Goal: Task Accomplishment & Management: Complete application form

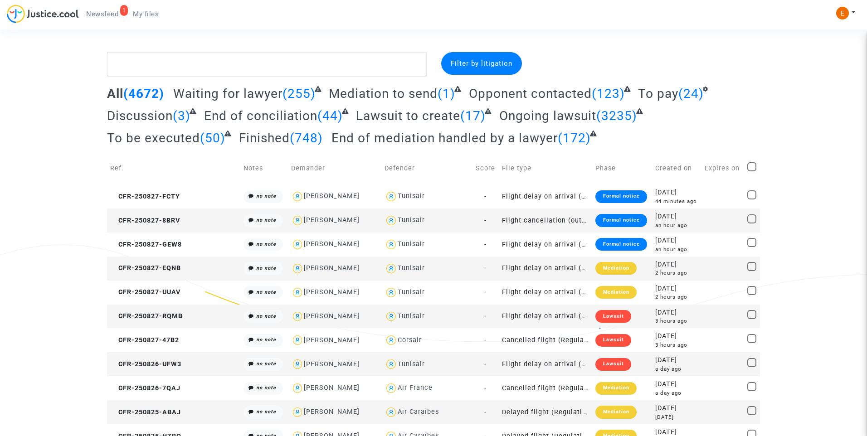
drag, startPoint x: 117, startPoint y: 12, endPoint x: 375, endPoint y: 75, distance: 265.3
click at [117, 12] on span "Newsfeed" at bounding box center [102, 14] width 32 height 8
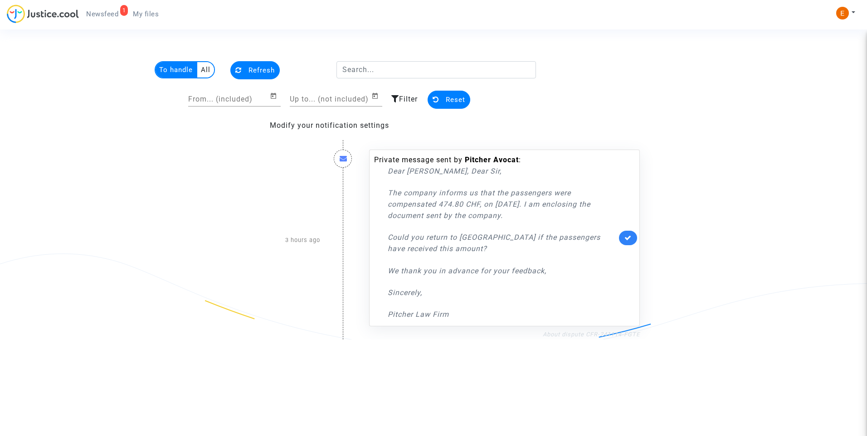
click at [629, 336] on link "About dispute CFR-241114-FGTE" at bounding box center [591, 334] width 97 height 7
click at [634, 235] on link at bounding box center [628, 238] width 18 height 15
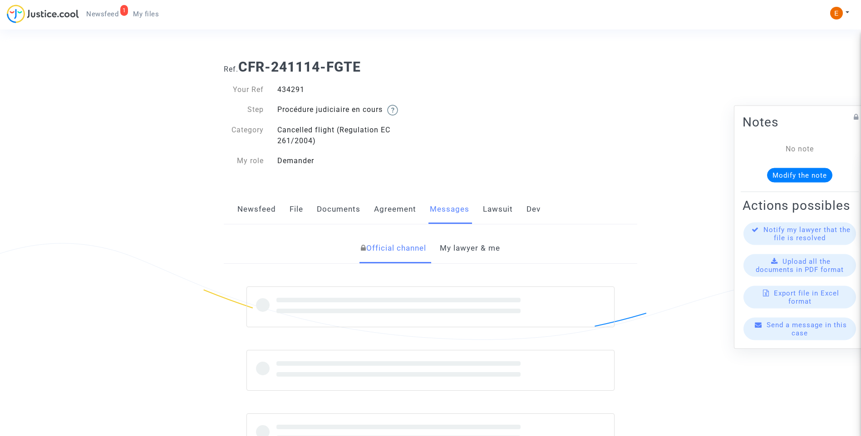
drag, startPoint x: 0, startPoint y: 0, endPoint x: 291, endPoint y: 88, distance: 304.3
click at [291, 88] on div "434291" at bounding box center [350, 89] width 160 height 11
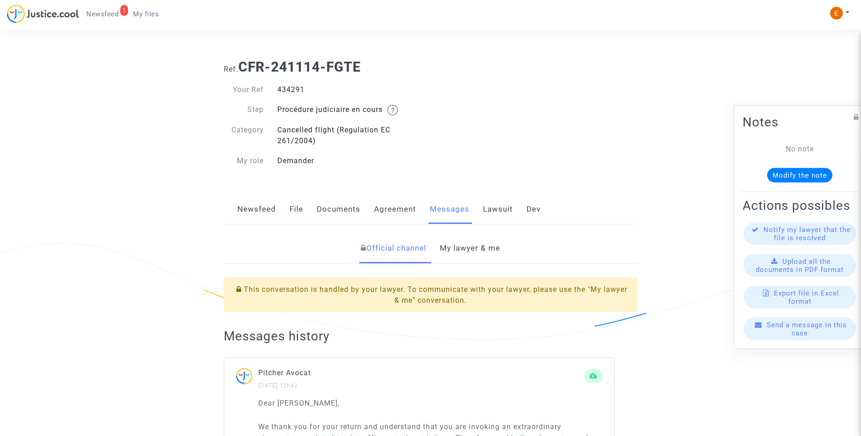
click at [291, 88] on div "434291" at bounding box center [350, 89] width 160 height 11
copy div "434291"
click at [484, 243] on link "My lawyer & me" at bounding box center [470, 249] width 60 height 30
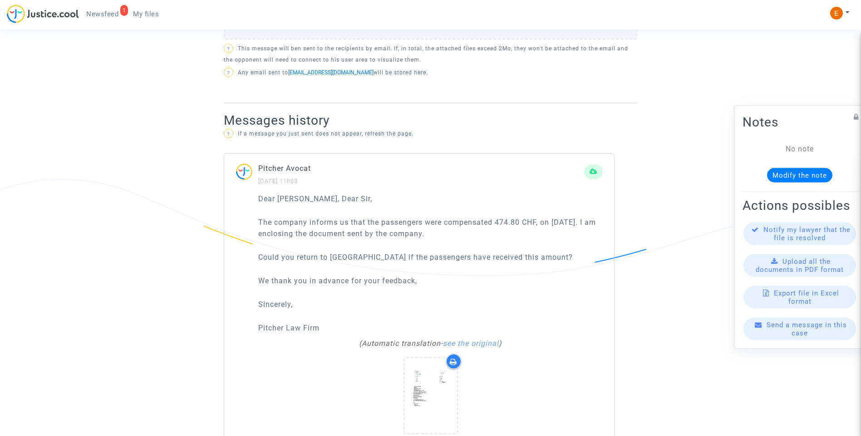
scroll to position [544, 0]
drag, startPoint x: 498, startPoint y: 221, endPoint x: 539, endPoint y: 222, distance: 41.3
click at [539, 222] on p "The company informs us that the passengers were compensated 474.80 CHF, on [DAT…" at bounding box center [430, 226] width 344 height 23
copy p "474.80 CHF"
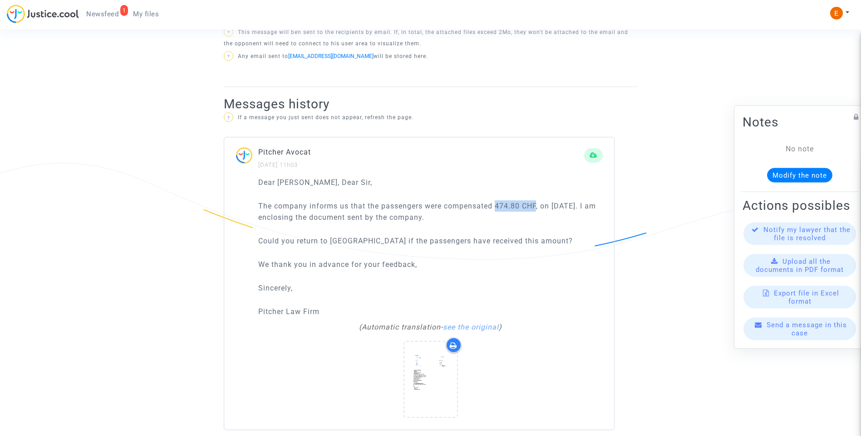
scroll to position [571, 0]
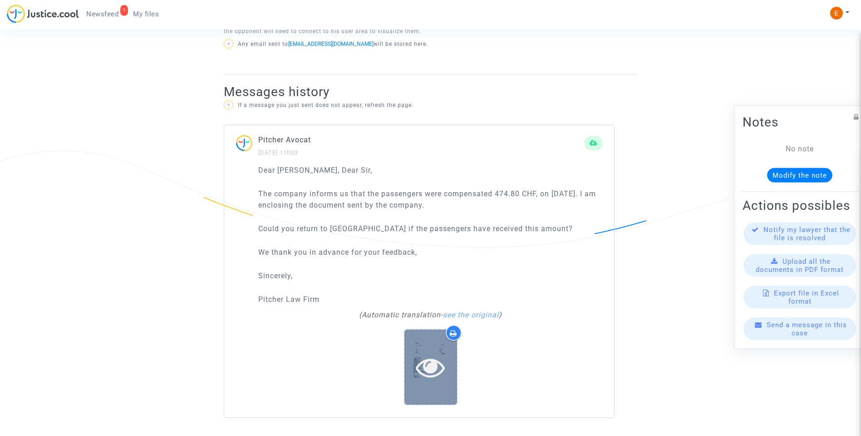
click at [428, 346] on div at bounding box center [430, 367] width 53 height 75
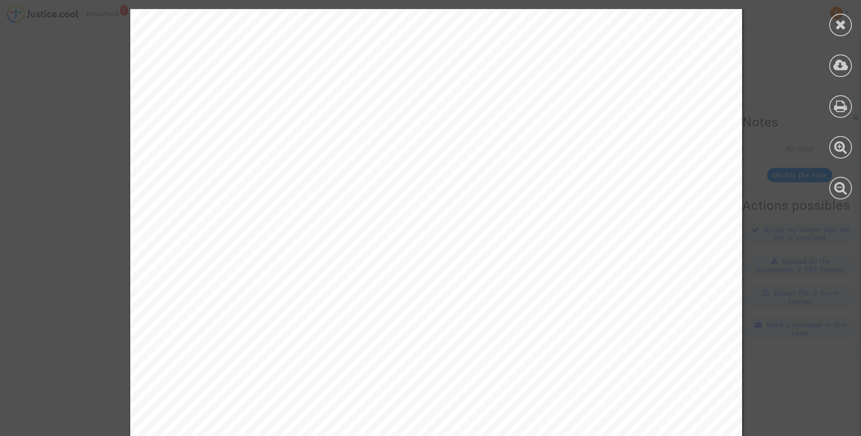
scroll to position [227, 0]
click at [844, 70] on icon at bounding box center [840, 66] width 15 height 14
click at [850, 25] on div at bounding box center [840, 25] width 23 height 23
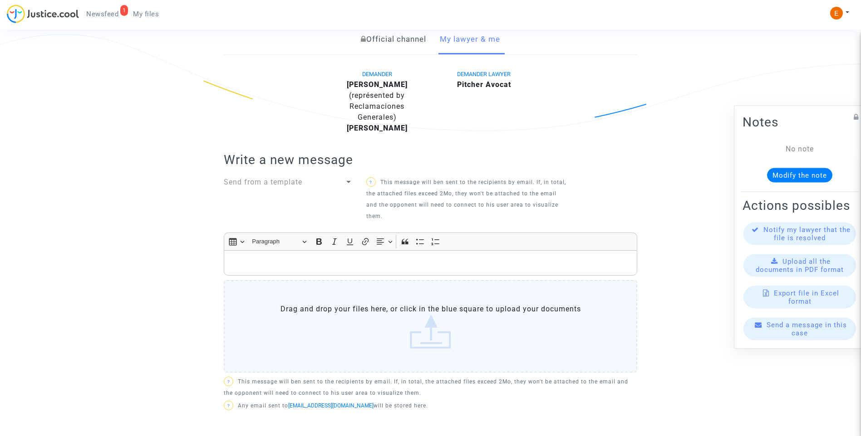
scroll to position [208, 0]
click at [343, 182] on div "Send from a template" at bounding box center [284, 183] width 121 height 11
click at [291, 180] on span "Mensaje informativo" at bounding box center [261, 183] width 75 height 9
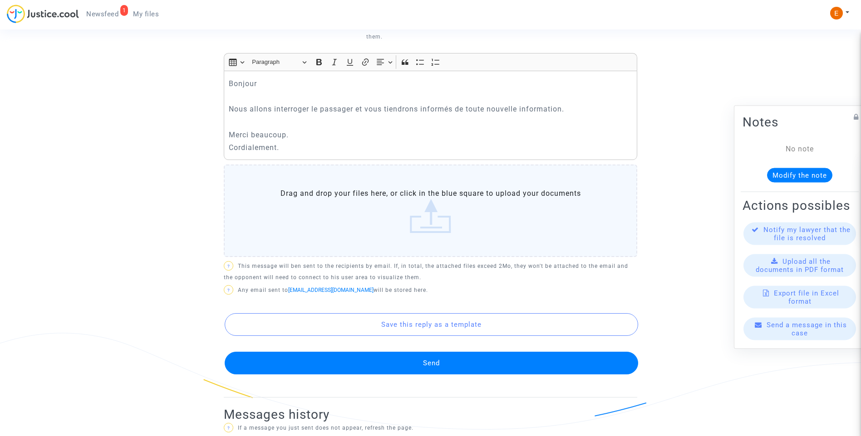
scroll to position [390, 0]
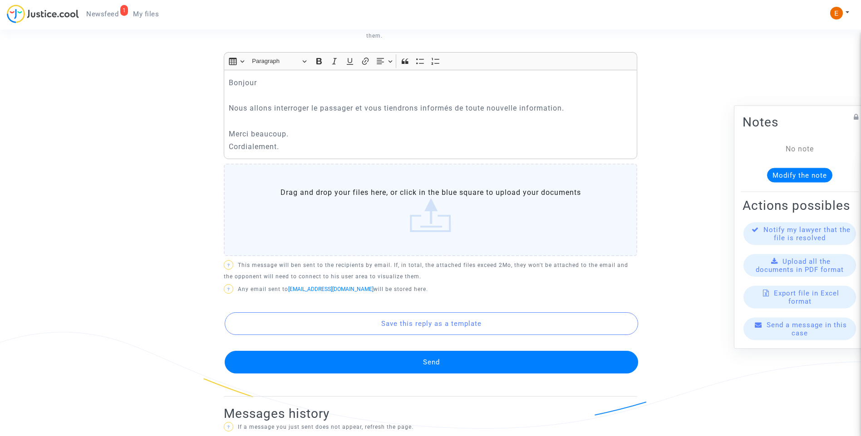
click at [427, 365] on button "Send" at bounding box center [431, 362] width 413 height 23
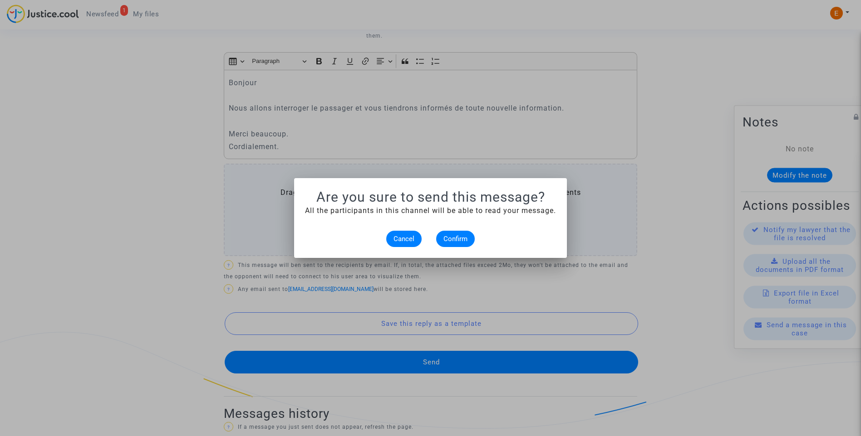
scroll to position [0, 0]
click at [466, 243] on button "Confirm" at bounding box center [455, 239] width 39 height 16
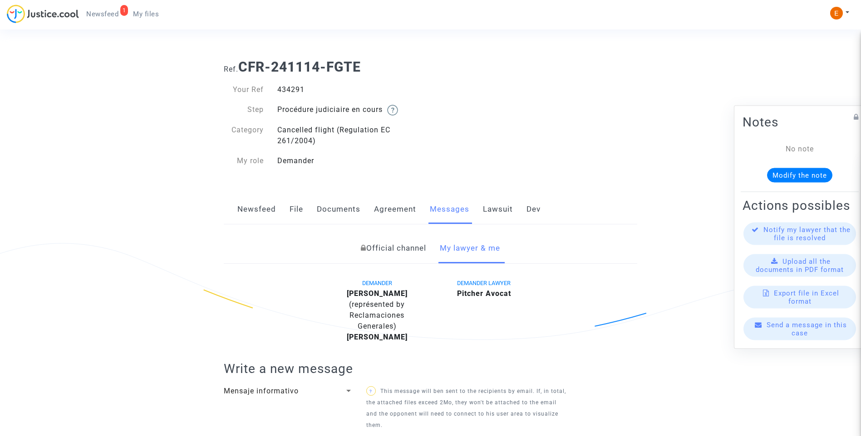
scroll to position [390, 0]
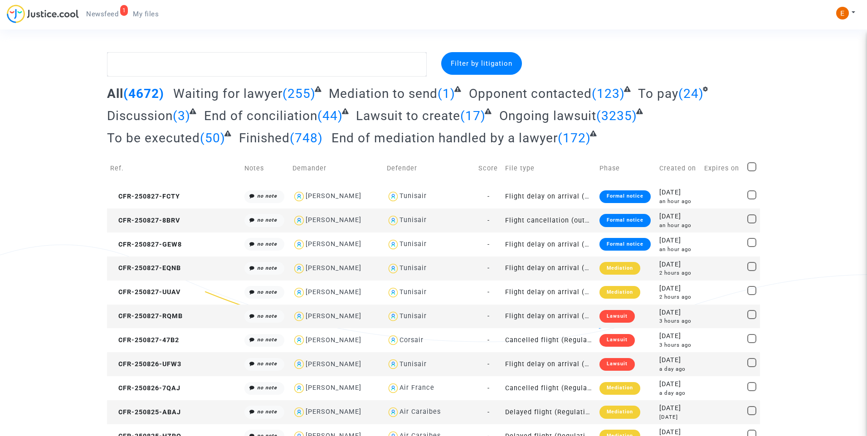
drag, startPoint x: 99, startPoint y: 12, endPoint x: 458, endPoint y: 52, distance: 361.0
click at [99, 12] on span "Newsfeed" at bounding box center [102, 14] width 32 height 8
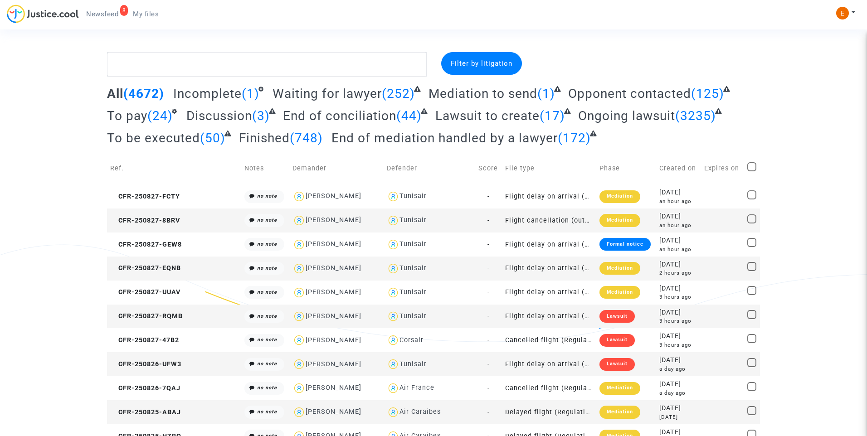
click at [114, 14] on span "Newsfeed" at bounding box center [102, 14] width 32 height 8
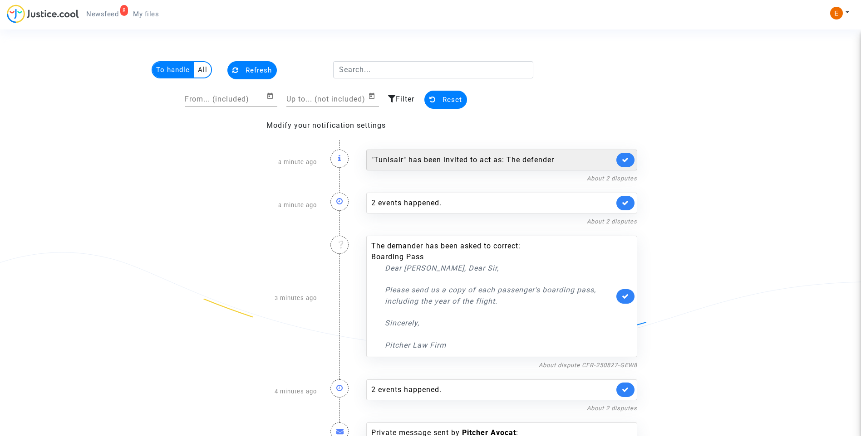
click at [628, 156] on link at bounding box center [625, 160] width 18 height 15
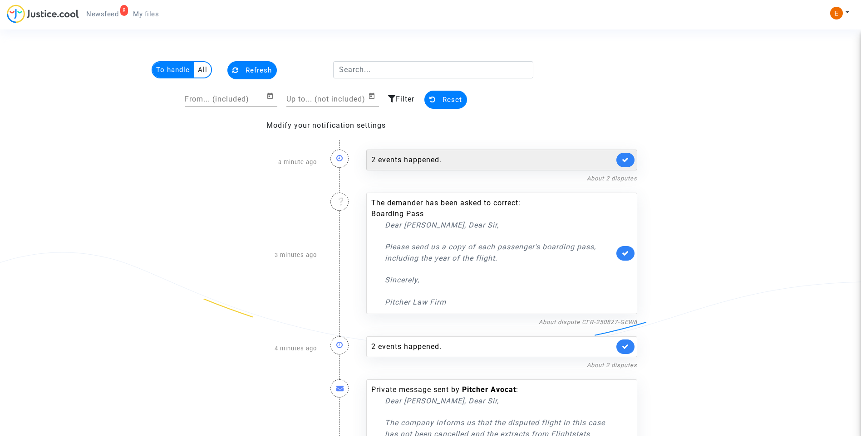
click at [434, 163] on div "2 events happened." at bounding box center [492, 160] width 243 height 11
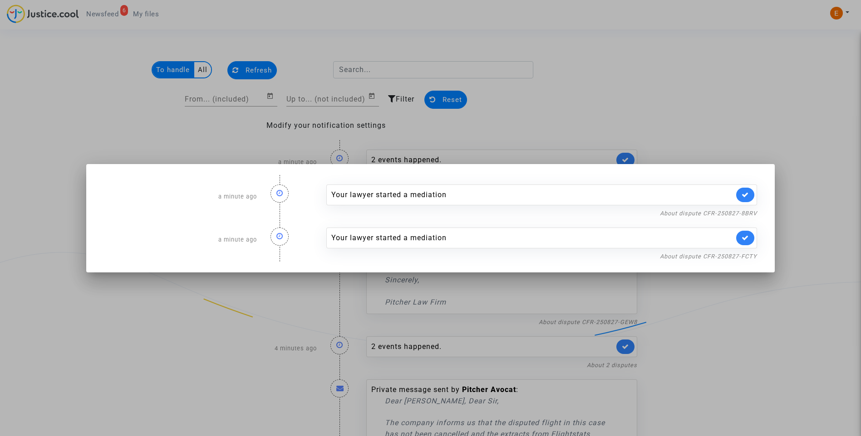
click at [637, 103] on div at bounding box center [430, 218] width 861 height 436
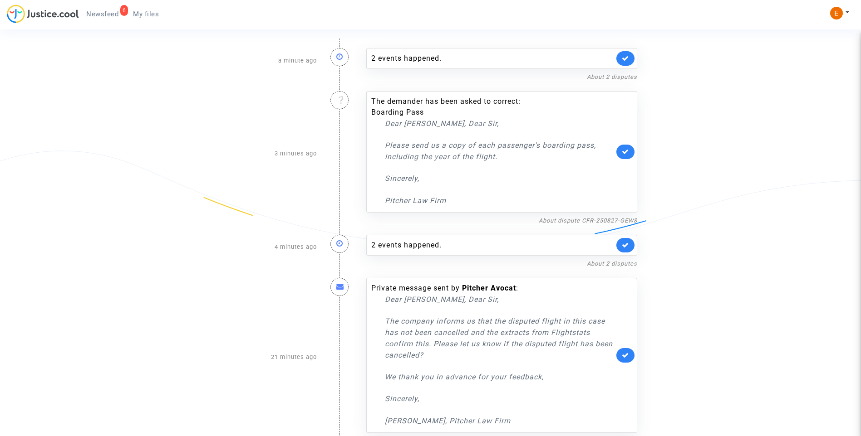
scroll to position [112, 0]
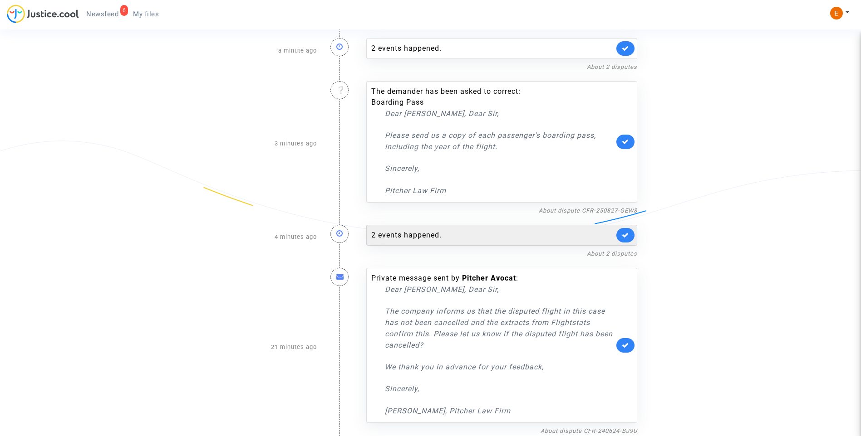
click at [412, 230] on div "2 events happened." at bounding box center [492, 235] width 243 height 11
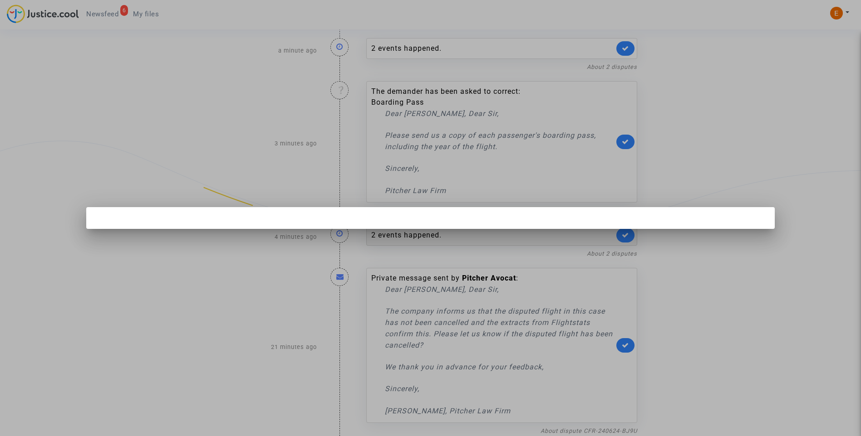
scroll to position [0, 0]
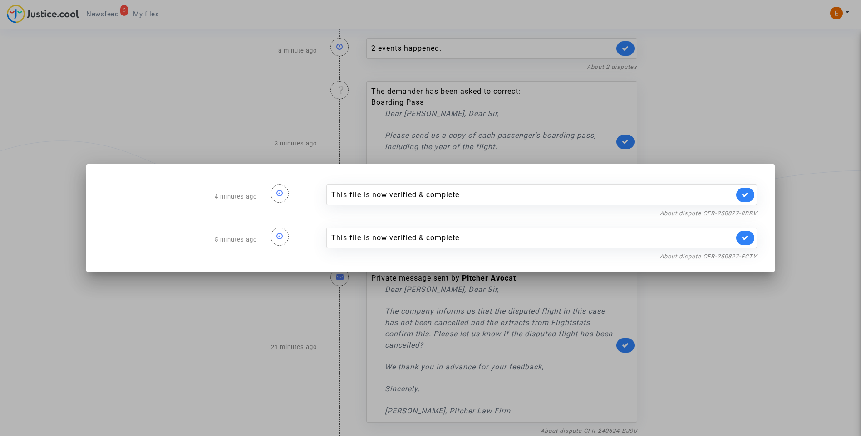
click at [797, 118] on div at bounding box center [430, 218] width 861 height 436
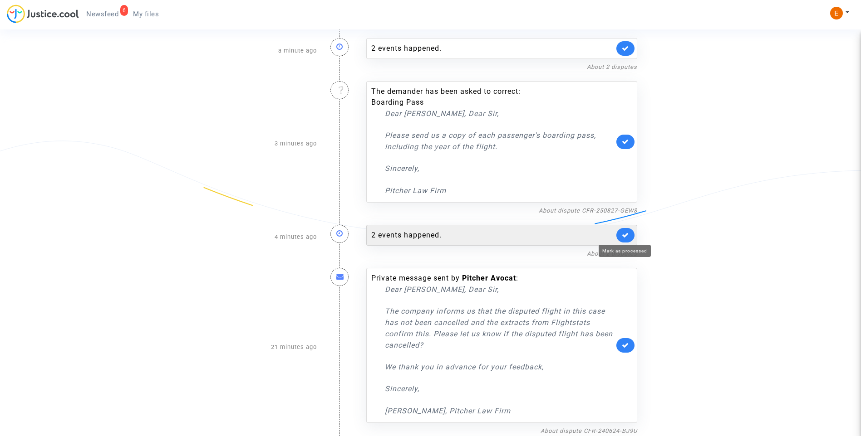
click at [627, 233] on icon at bounding box center [625, 235] width 7 height 7
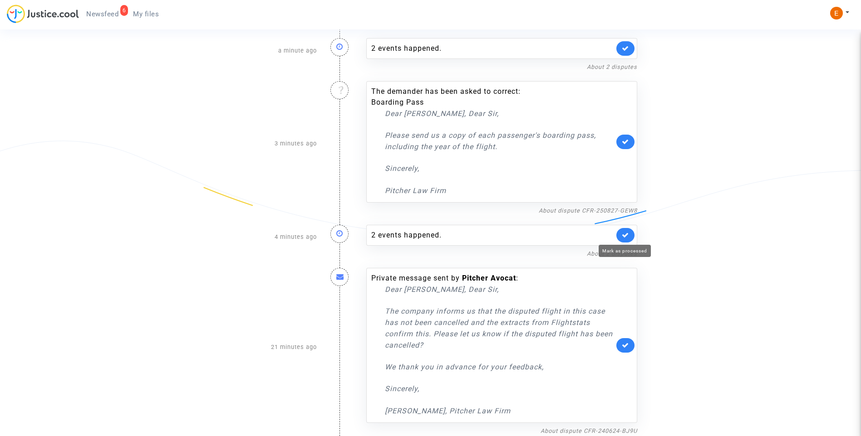
scroll to position [69, 0]
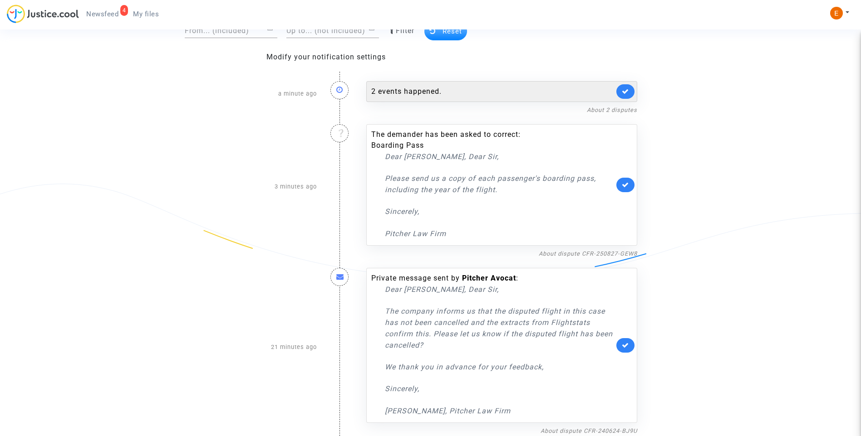
click at [429, 93] on div "2 events happened." at bounding box center [492, 91] width 243 height 11
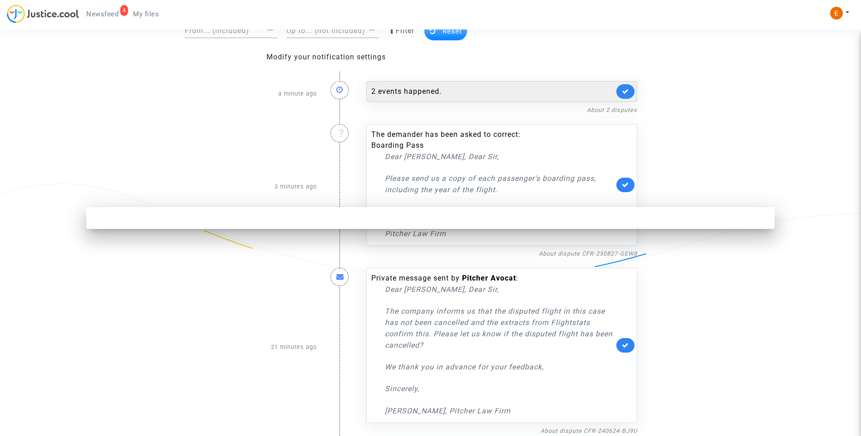
scroll to position [0, 0]
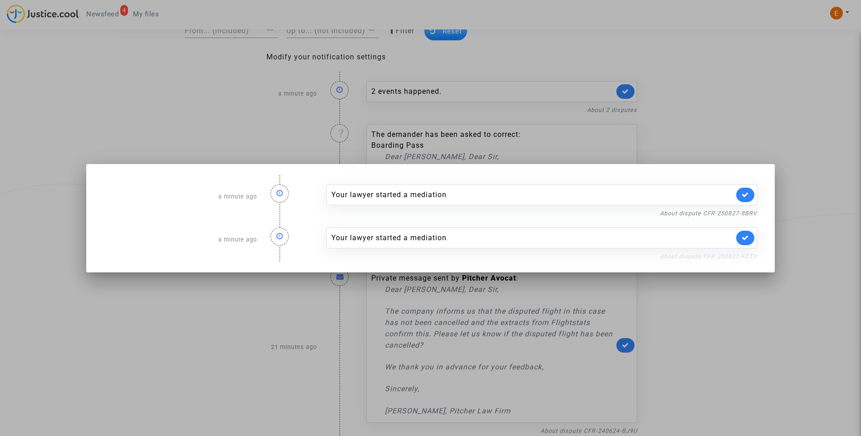
click at [716, 255] on link "About dispute CFR-250827-FCTY" at bounding box center [708, 256] width 97 height 7
click at [753, 240] on link at bounding box center [745, 238] width 18 height 15
click at [751, 210] on link "About dispute CFR-250827-8BRV" at bounding box center [708, 213] width 97 height 7
click at [753, 193] on link at bounding box center [745, 195] width 18 height 15
drag, startPoint x: 740, startPoint y: 133, endPoint x: 692, endPoint y: 125, distance: 48.0
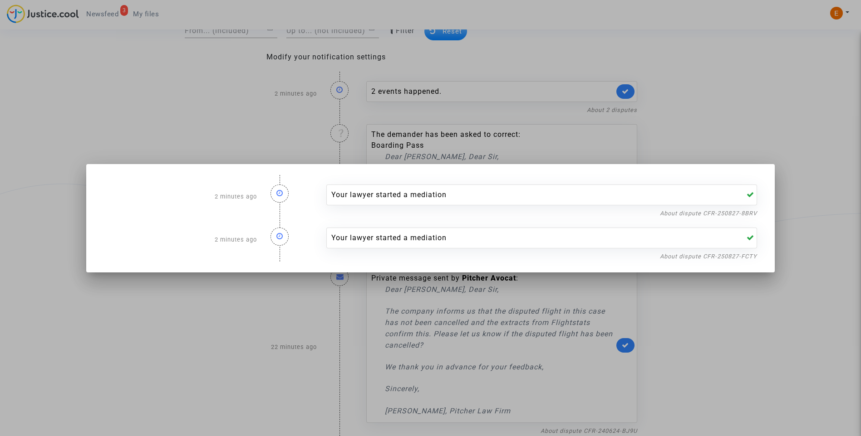
click at [740, 132] on div at bounding box center [430, 218] width 861 height 436
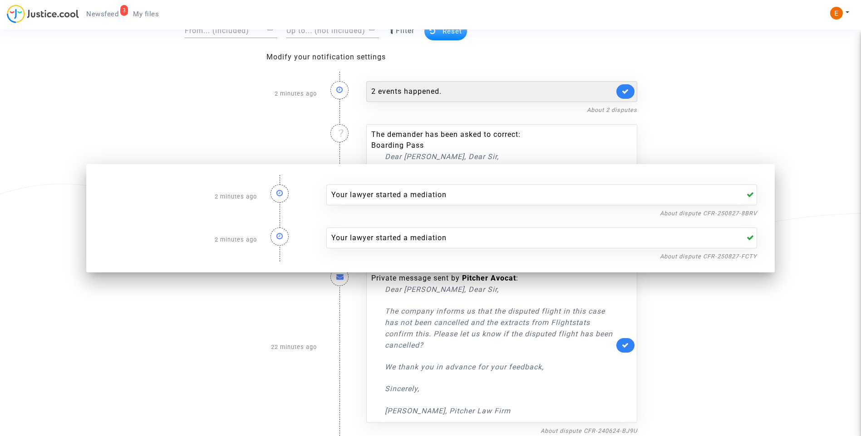
scroll to position [69, 0]
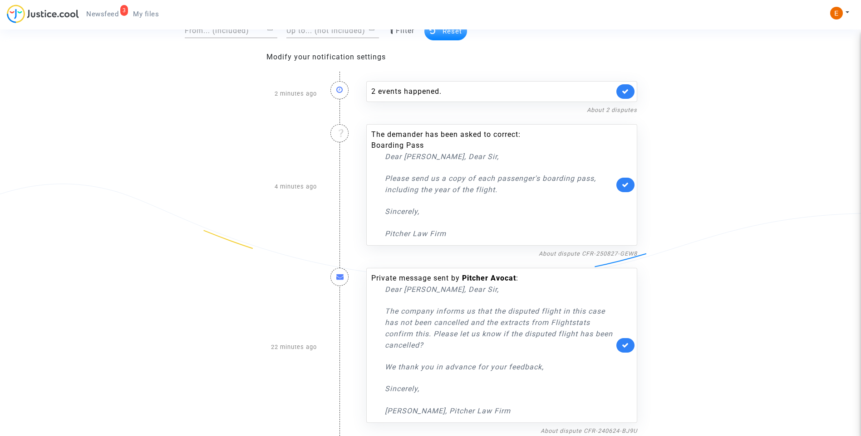
click at [157, 16] on span "My files" at bounding box center [146, 14] width 26 height 8
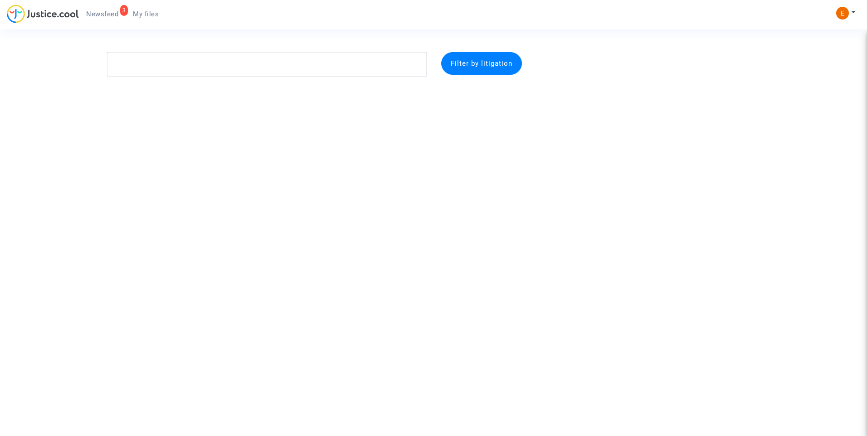
drag, startPoint x: 133, startPoint y: 16, endPoint x: 116, endPoint y: 14, distance: 16.9
click at [132, 15] on link "My files" at bounding box center [146, 14] width 40 height 14
click at [110, 13] on span "Newsfeed" at bounding box center [102, 14] width 32 height 8
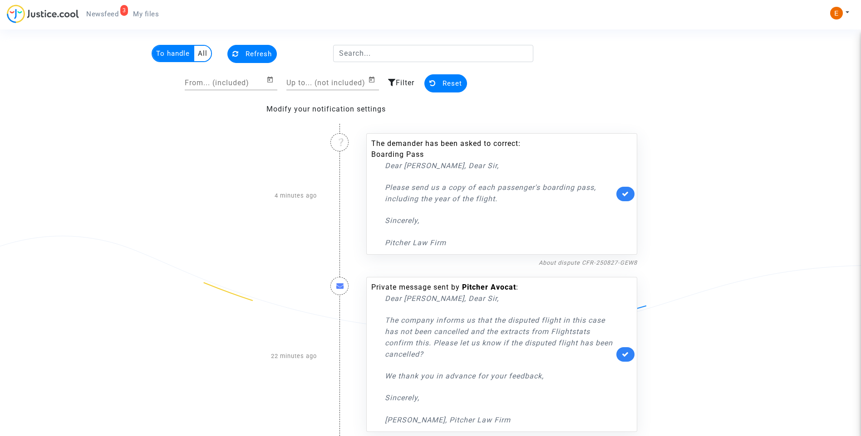
scroll to position [25, 0]
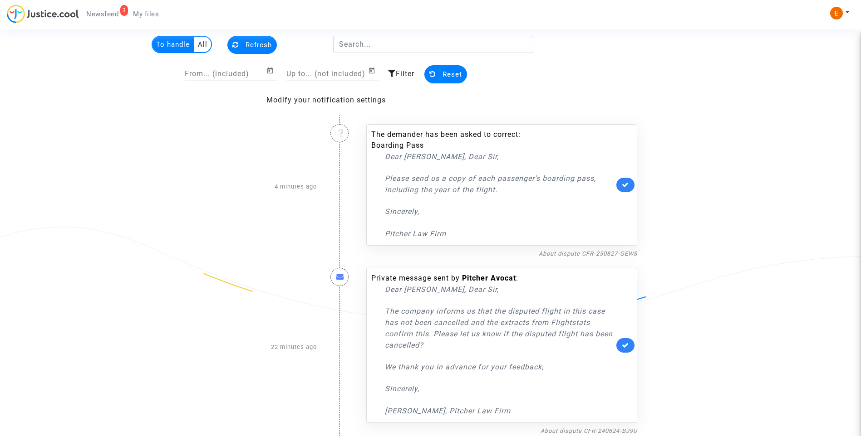
click at [593, 250] on nf-filterlink "About dispute CFR-250827-GEW8" at bounding box center [588, 253] width 98 height 9
click at [598, 253] on link "About dispute CFR-250827-GEW8" at bounding box center [588, 253] width 98 height 7
click at [608, 259] on div "Private message sent by Pitcher Avocat : Dear Madam, Dear Sir, The company info…" at bounding box center [501, 347] width 284 height 177
click at [608, 255] on link "About dispute CFR-250827-GEW8" at bounding box center [588, 253] width 98 height 7
click at [575, 253] on link "About dispute CFR-250827-GEW8" at bounding box center [588, 253] width 98 height 7
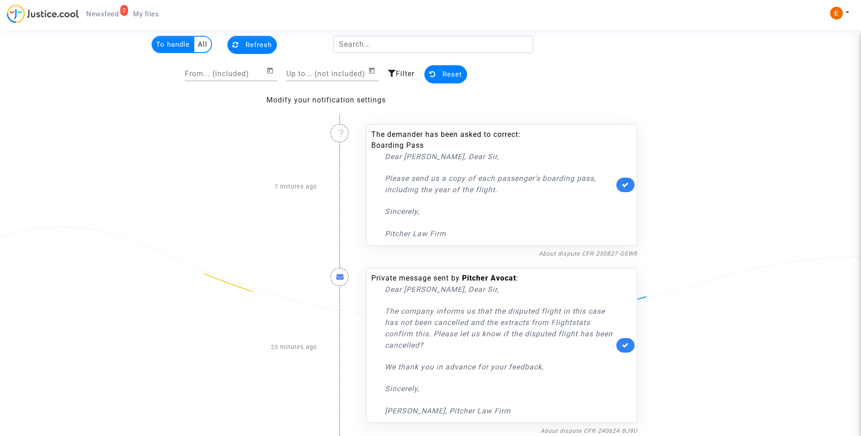
click at [631, 188] on link at bounding box center [625, 185] width 18 height 15
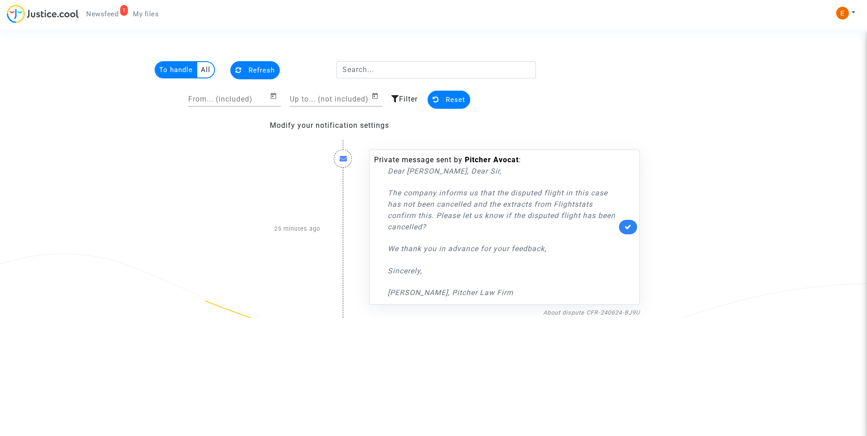
click at [142, 15] on span "My files" at bounding box center [146, 14] width 26 height 8
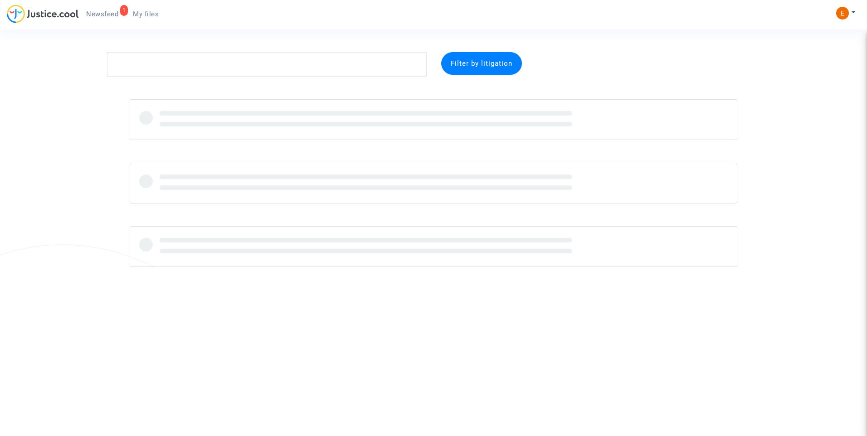
click at [124, 15] on div "1" at bounding box center [124, 10] width 8 height 11
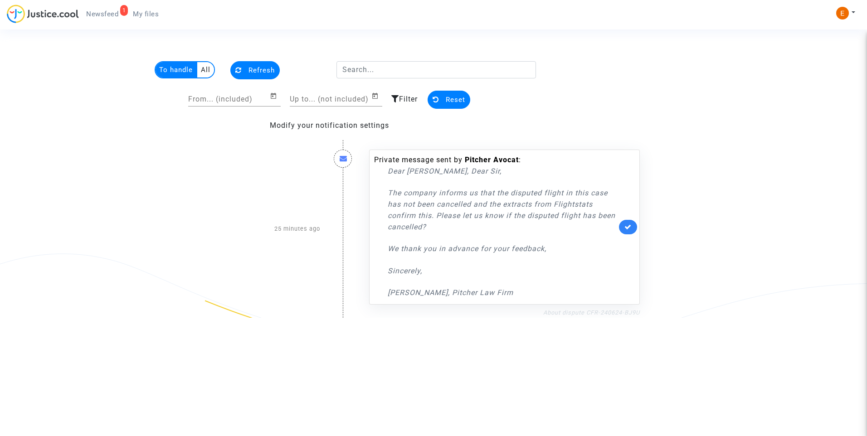
click at [626, 313] on link "About dispute CFR-240624-BJ9U" at bounding box center [592, 312] width 97 height 7
click at [625, 225] on icon at bounding box center [628, 227] width 7 height 7
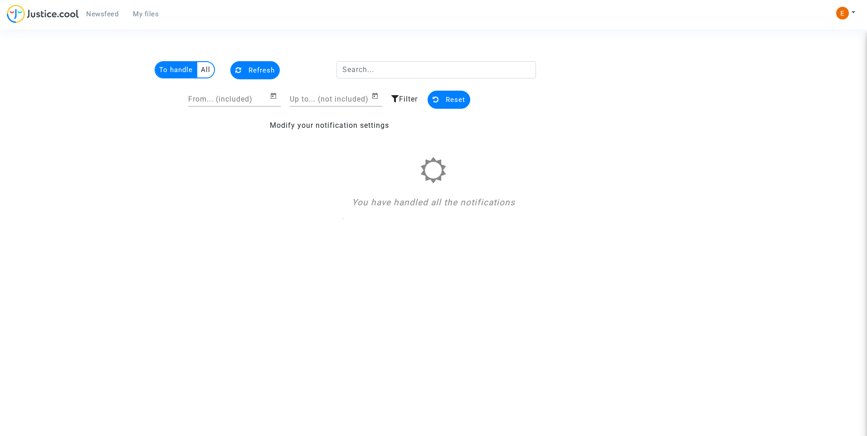
click at [142, 14] on span "My files" at bounding box center [146, 14] width 26 height 8
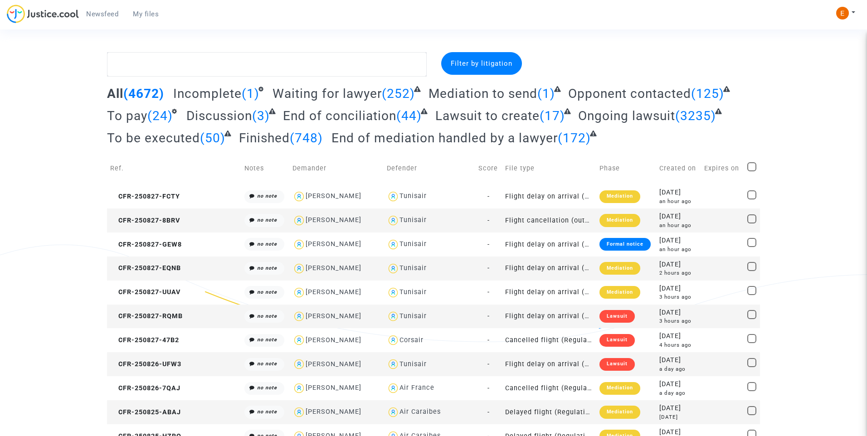
click at [235, 94] on span "Incomplete" at bounding box center [207, 93] width 69 height 15
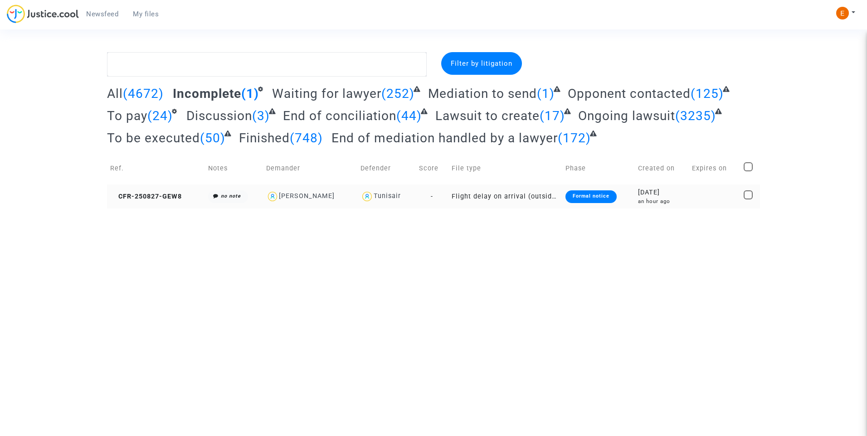
click at [609, 200] on div "Formal notice" at bounding box center [591, 197] width 51 height 13
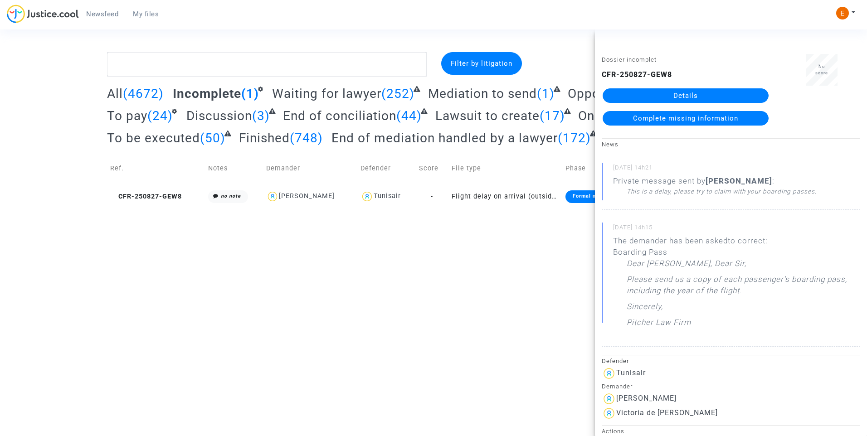
click at [668, 92] on link "Details" at bounding box center [686, 95] width 166 height 15
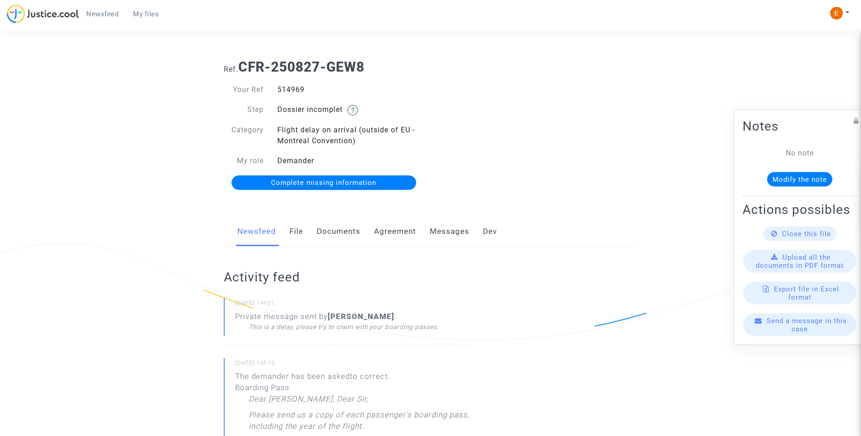
click at [342, 241] on link "Documents" at bounding box center [339, 232] width 44 height 30
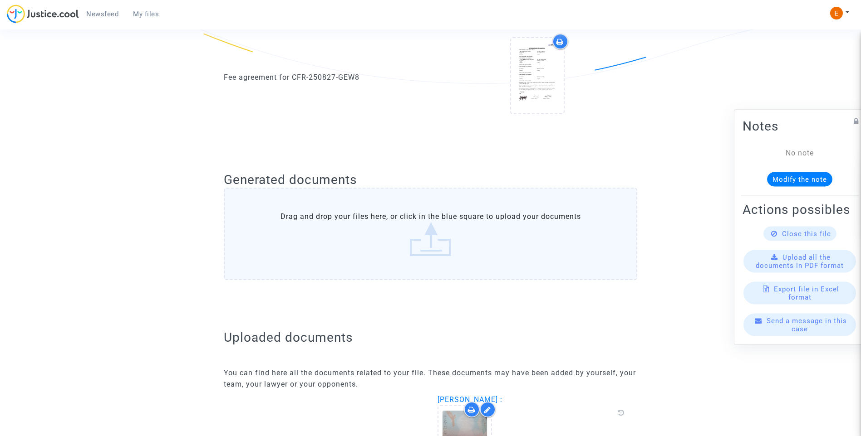
scroll to position [91, 0]
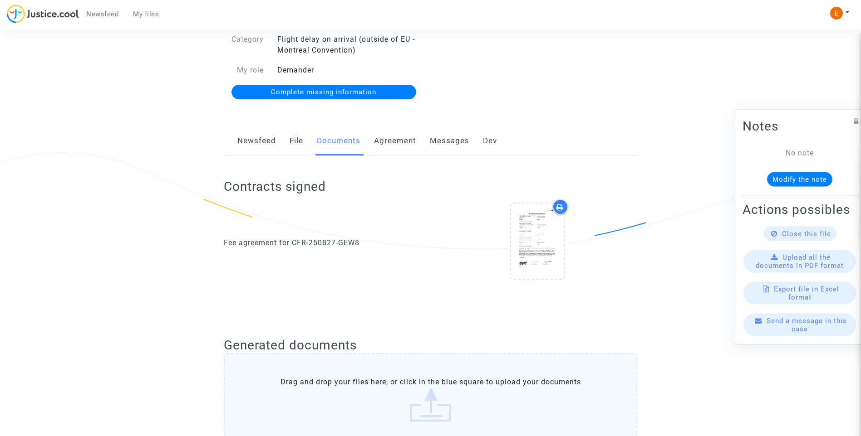
click at [340, 91] on span "Complete missing information" at bounding box center [323, 92] width 105 height 8
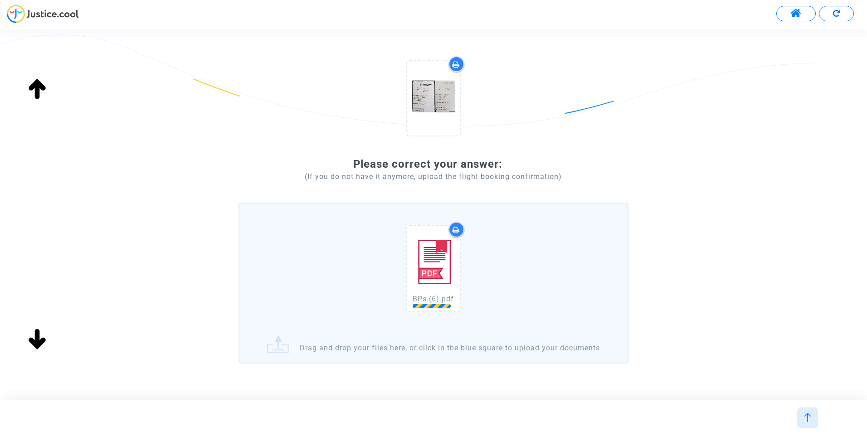
scroll to position [91, 0]
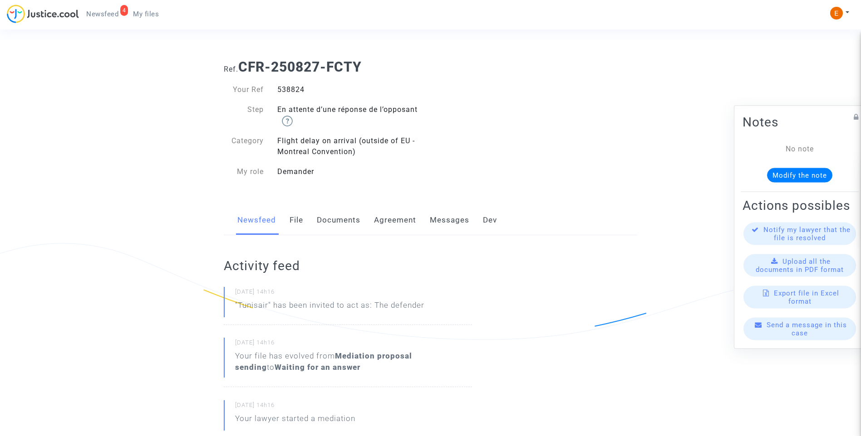
click at [301, 86] on div "538824" at bounding box center [350, 89] width 160 height 11
copy div "538824"
click at [292, 87] on div "518957" at bounding box center [350, 89] width 160 height 11
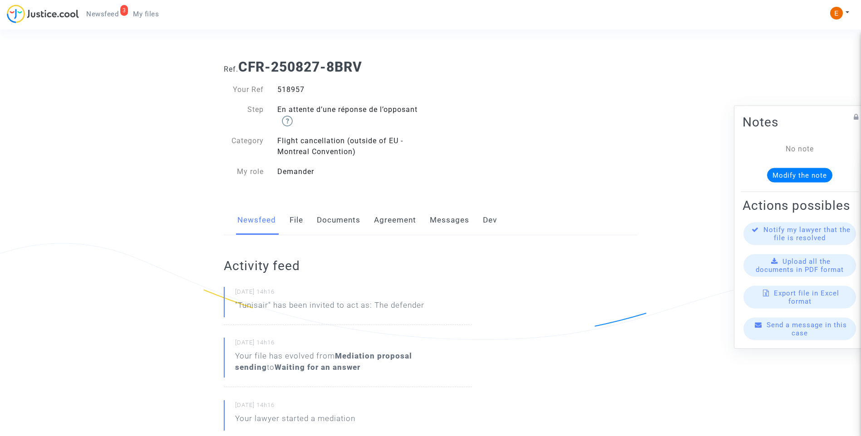
copy div "518957"
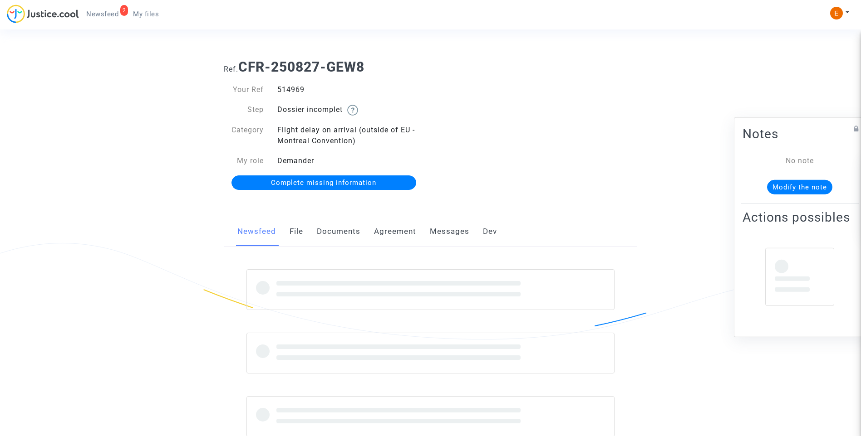
click at [286, 90] on div "514969" at bounding box center [350, 89] width 160 height 11
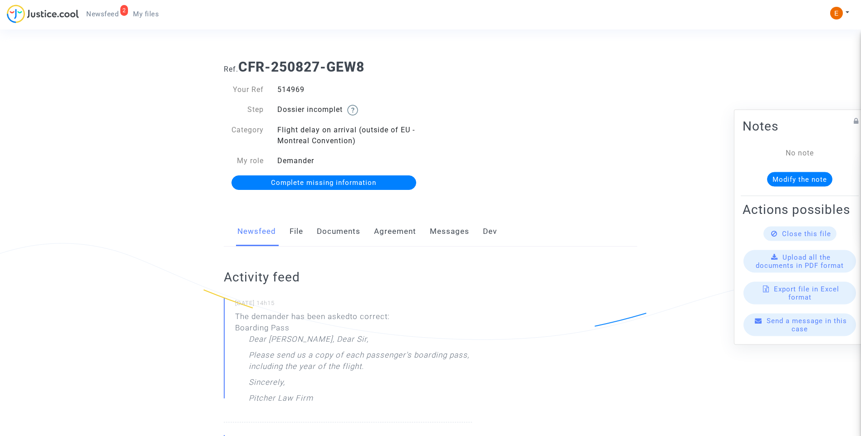
click at [286, 90] on div "514969" at bounding box center [350, 89] width 160 height 11
copy div "514969"
click at [343, 237] on link "Documents" at bounding box center [339, 232] width 44 height 30
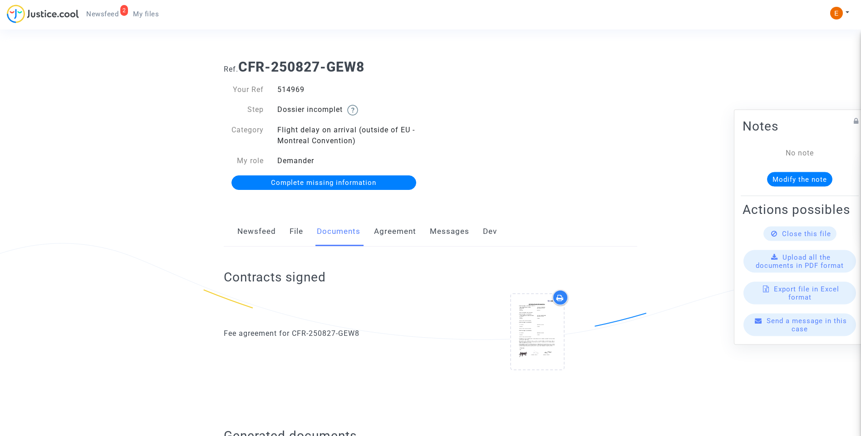
click at [324, 186] on span "Complete missing information" at bounding box center [323, 183] width 105 height 8
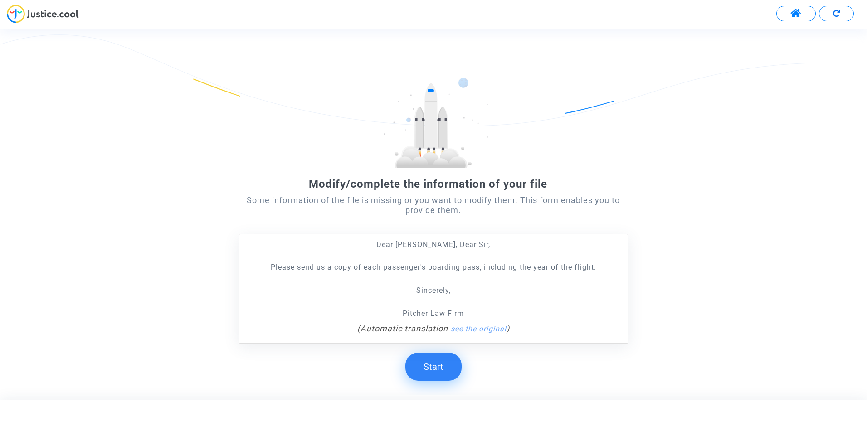
drag, startPoint x: 431, startPoint y: 364, endPoint x: 442, endPoint y: 364, distance: 11.3
click at [431, 364] on button "Start" at bounding box center [434, 367] width 56 height 28
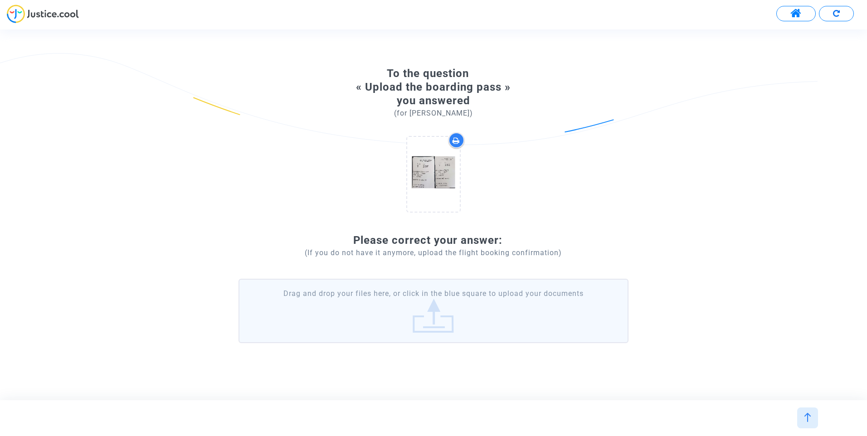
click at [449, 328] on label "Drag and drop your files here, or click in the blue square to upload your docum…" at bounding box center [434, 311] width 390 height 64
click at [0, 0] on input "Drag and drop your files here, or click in the blue square to upload your docum…" at bounding box center [0, 0] width 0 height 0
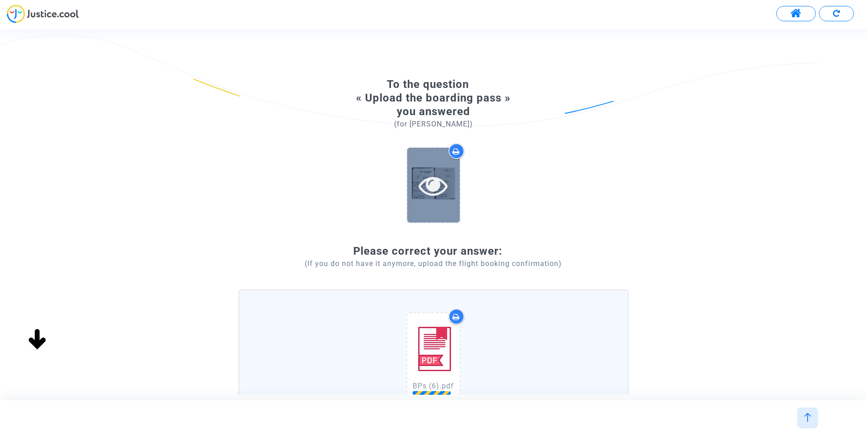
scroll to position [131, 0]
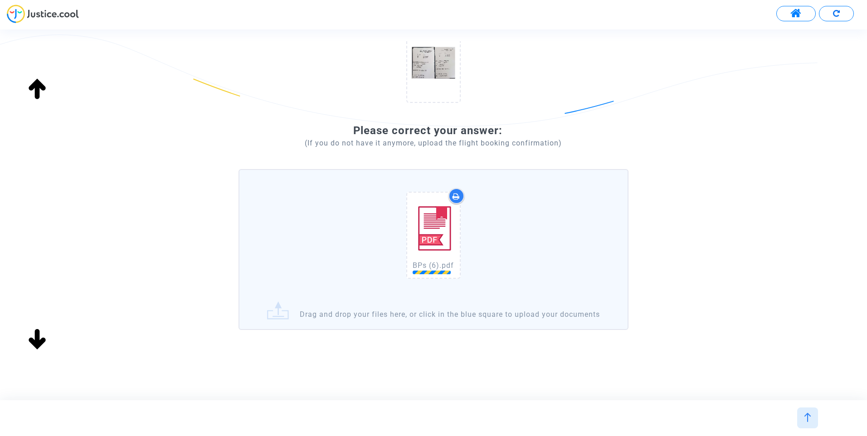
click at [504, 230] on div "BPs (6).pdf" at bounding box center [433, 237] width 379 height 116
click at [0, 0] on input "BPs (6).pdf Drag and drop your files here, or click in the blue square to uploa…" at bounding box center [0, 0] width 0 height 0
click at [440, 220] on img at bounding box center [433, 228] width 45 height 64
click at [51, 8] on img at bounding box center [43, 14] width 72 height 19
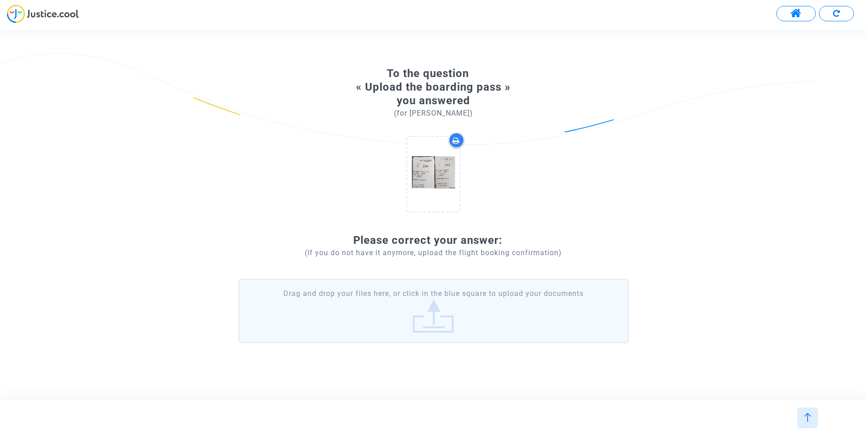
click at [452, 295] on label "Drag and drop your files here, or click in the blue square to upload your docum…" at bounding box center [434, 311] width 390 height 64
click at [0, 0] on input "Drag and drop your files here, or click in the blue square to upload your docum…" at bounding box center [0, 0] width 0 height 0
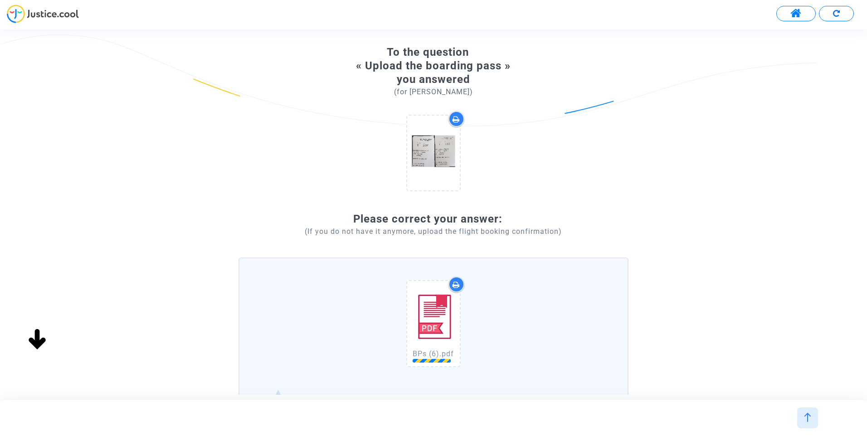
scroll to position [45, 0]
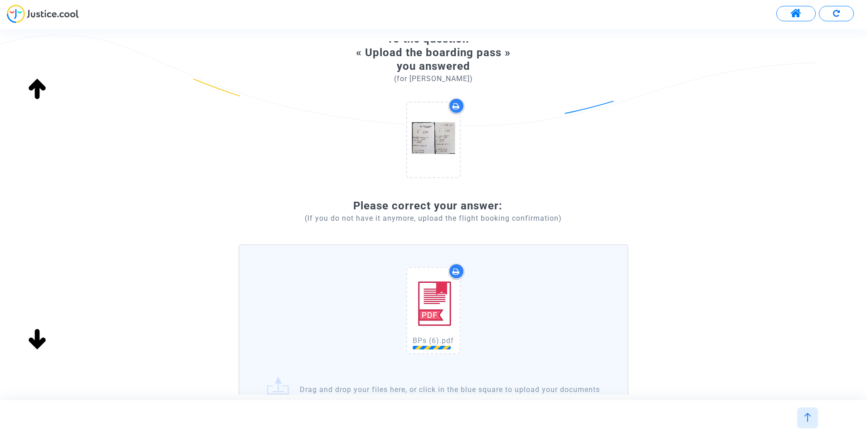
click at [792, 12] on span at bounding box center [796, 14] width 11 height 12
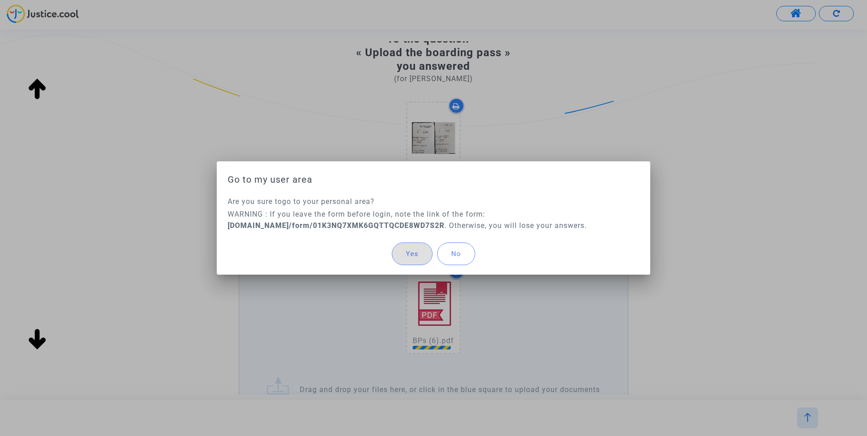
click at [456, 254] on span "No" at bounding box center [456, 254] width 10 height 8
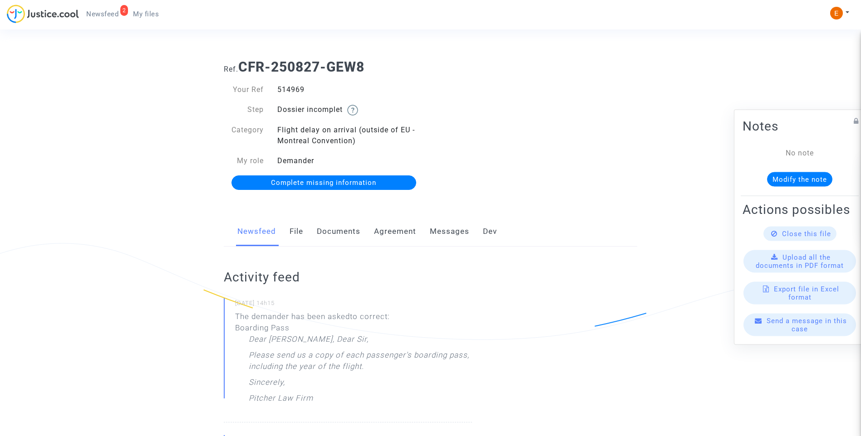
click at [341, 184] on span "Complete missing information" at bounding box center [323, 183] width 105 height 8
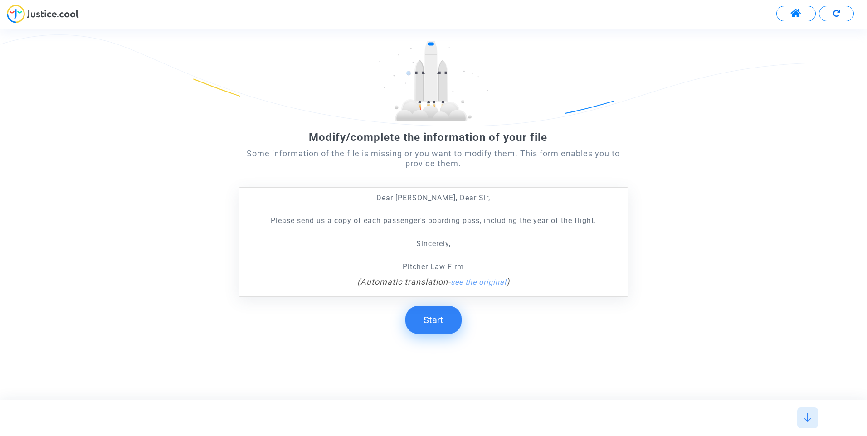
scroll to position [49, 0]
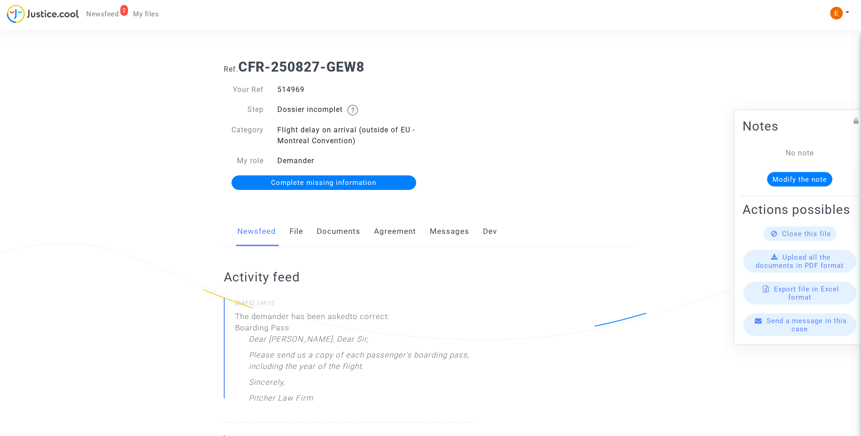
click at [450, 231] on link "Messages" at bounding box center [449, 232] width 39 height 30
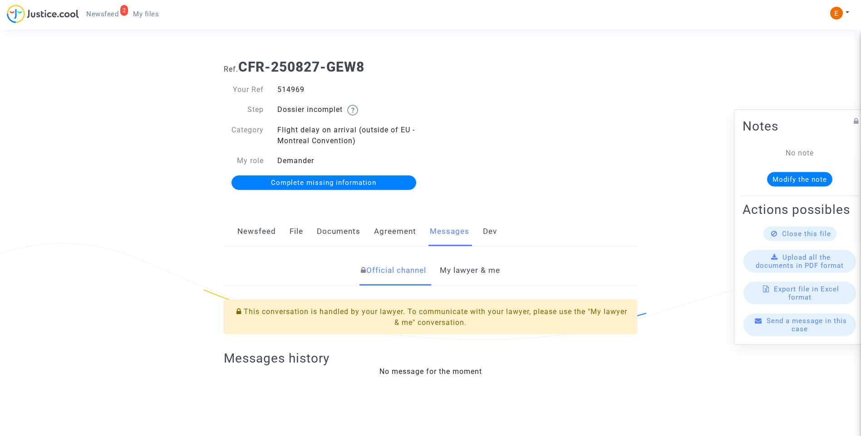
click at [476, 270] on link "My lawyer & me" at bounding box center [470, 271] width 60 height 30
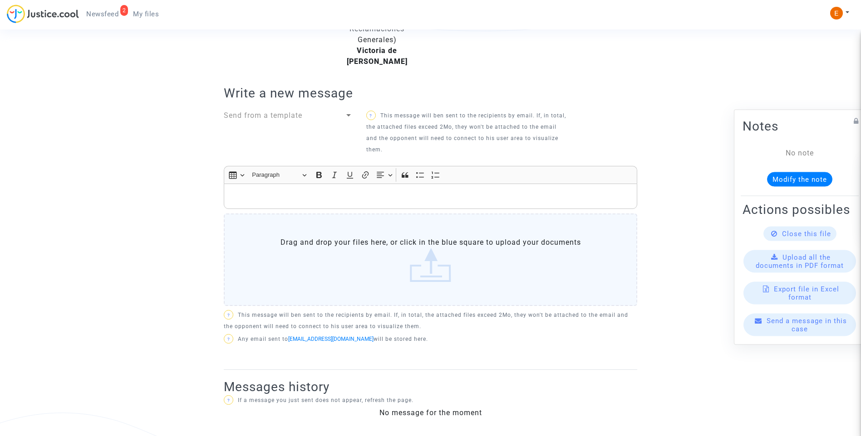
scroll to position [309, 0]
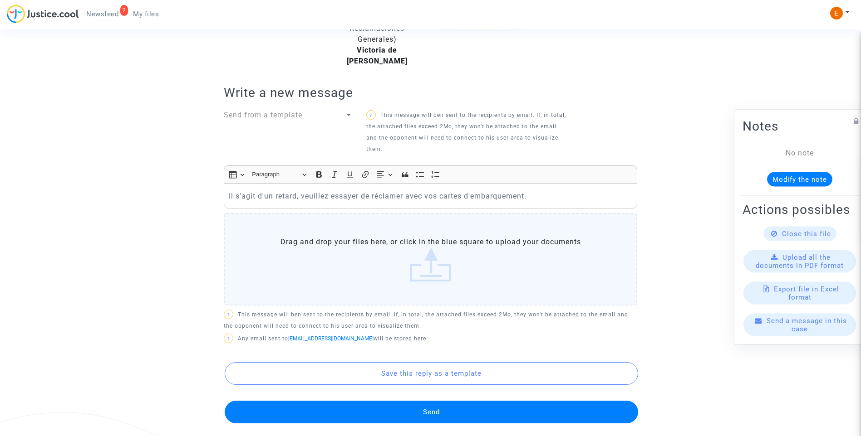
click at [461, 414] on button "Send" at bounding box center [431, 412] width 413 height 23
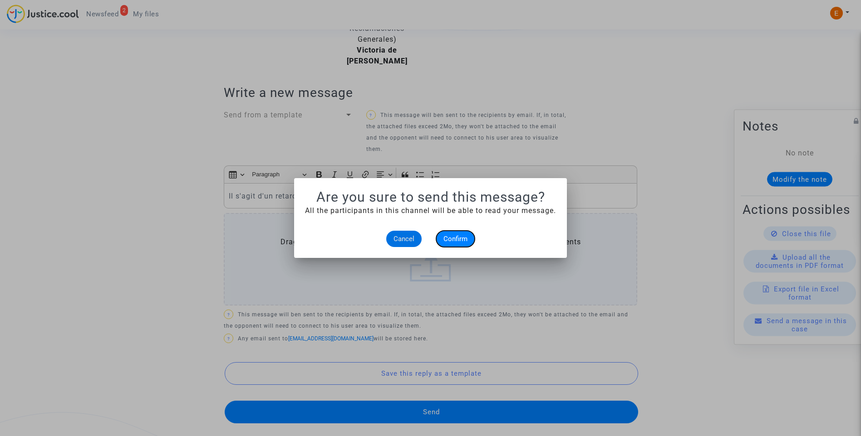
click at [474, 242] on button "Confirm" at bounding box center [455, 239] width 39 height 16
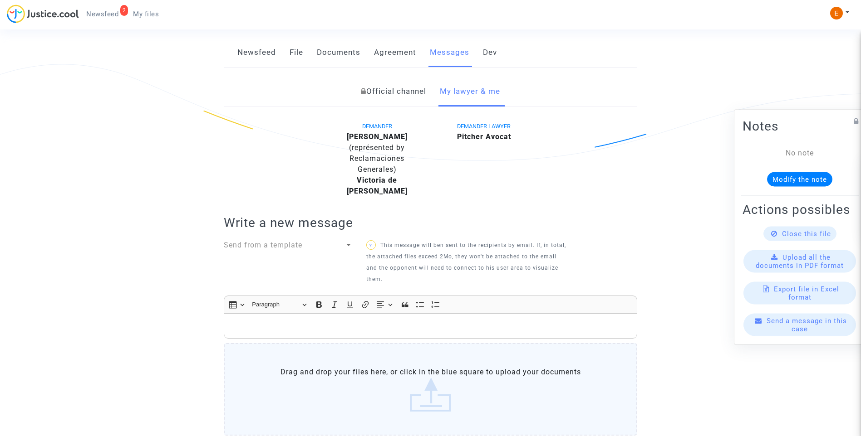
scroll to position [160, 0]
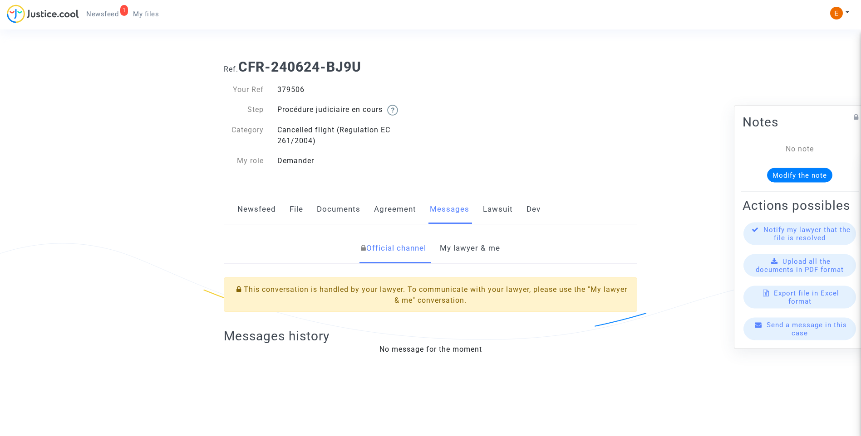
click at [470, 250] on link "My lawyer & me" at bounding box center [470, 249] width 60 height 30
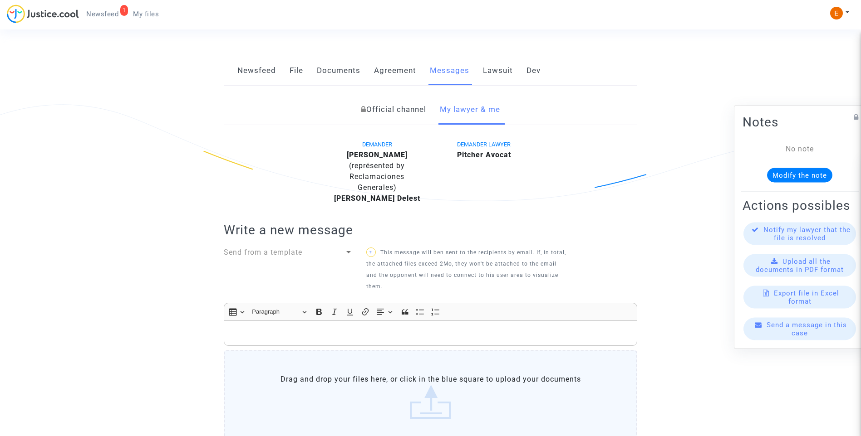
scroll to position [17, 0]
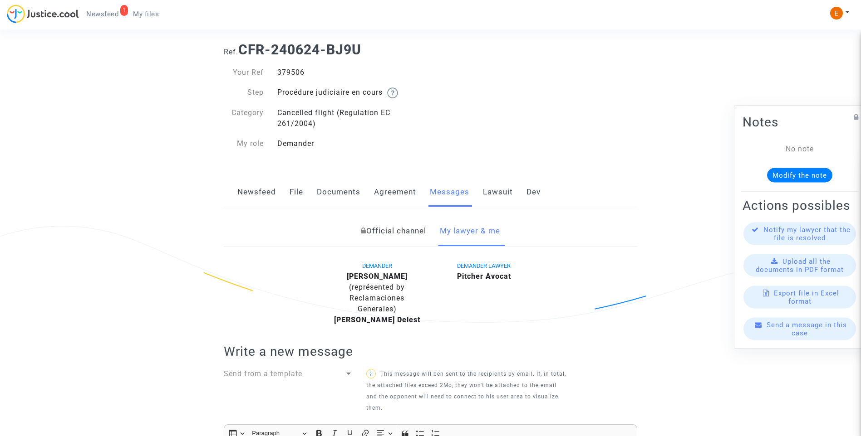
click at [293, 191] on link "File" at bounding box center [296, 192] width 14 height 30
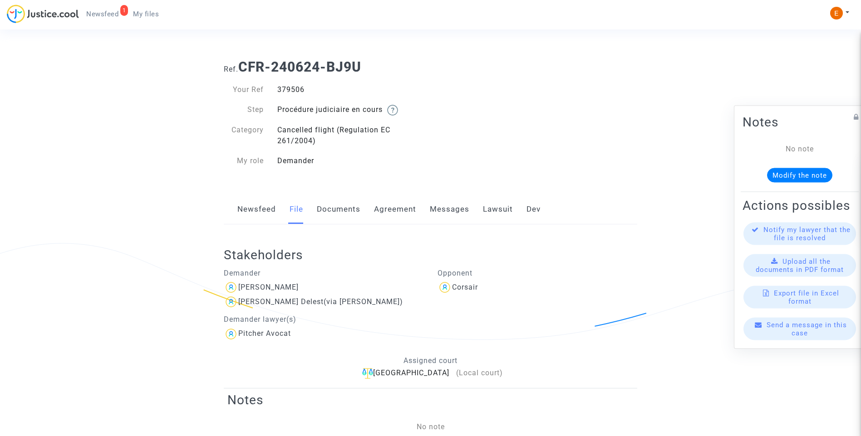
click at [270, 209] on link "Newsfeed" at bounding box center [256, 210] width 39 height 30
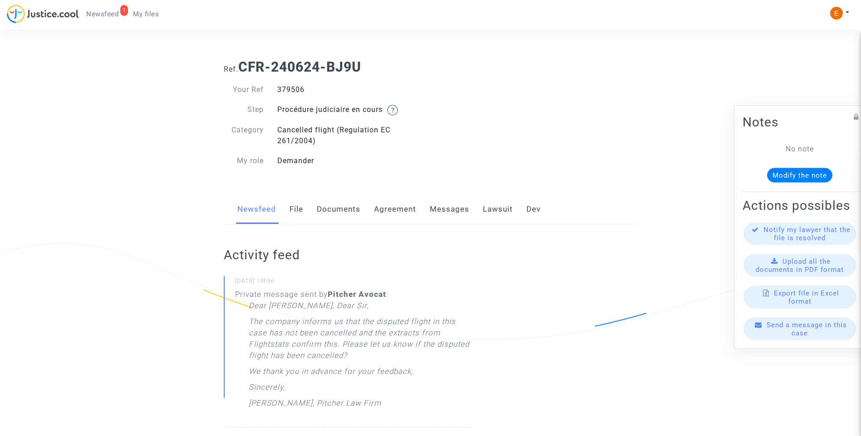
click at [304, 211] on div "Newsfeed File Documents Agreement Messages Lawsuit Dev" at bounding box center [430, 210] width 413 height 30
click at [297, 211] on link "File" at bounding box center [296, 210] width 14 height 30
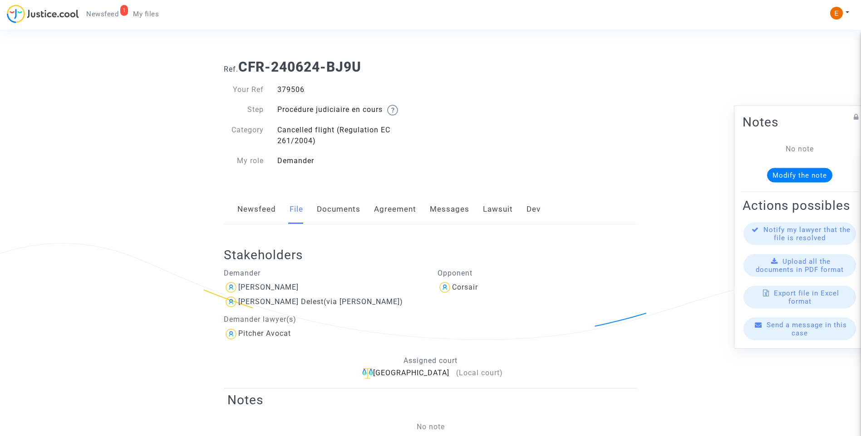
click at [345, 211] on link "Documents" at bounding box center [339, 210] width 44 height 30
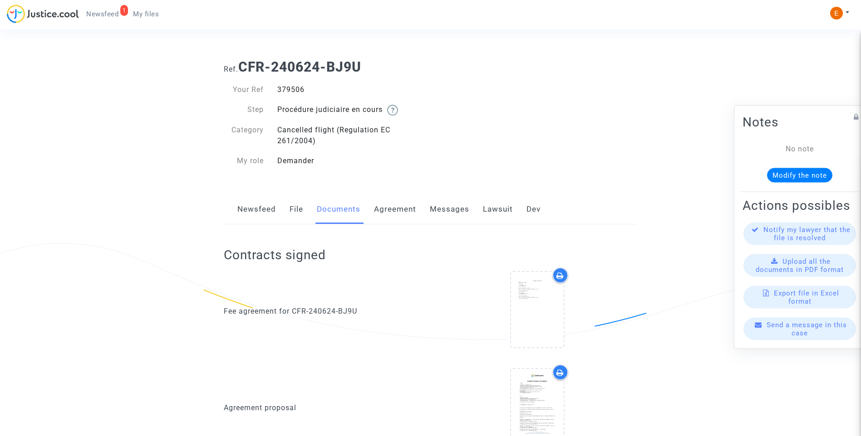
click at [295, 88] on div "379506" at bounding box center [350, 89] width 160 height 11
copy div "379506"
click at [452, 208] on link "Messages" at bounding box center [449, 210] width 39 height 30
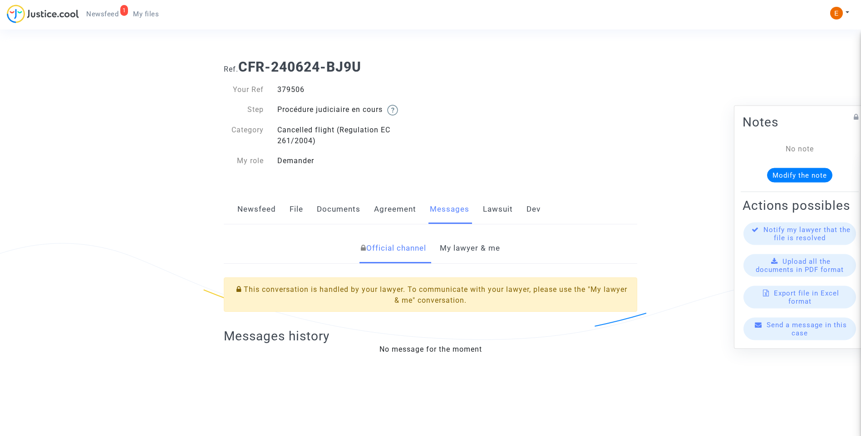
click at [470, 245] on link "My lawyer & me" at bounding box center [470, 249] width 60 height 30
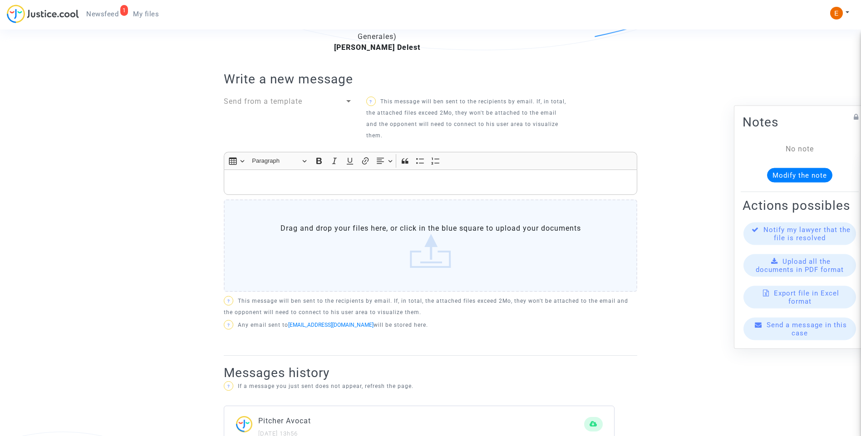
scroll to position [289, 0]
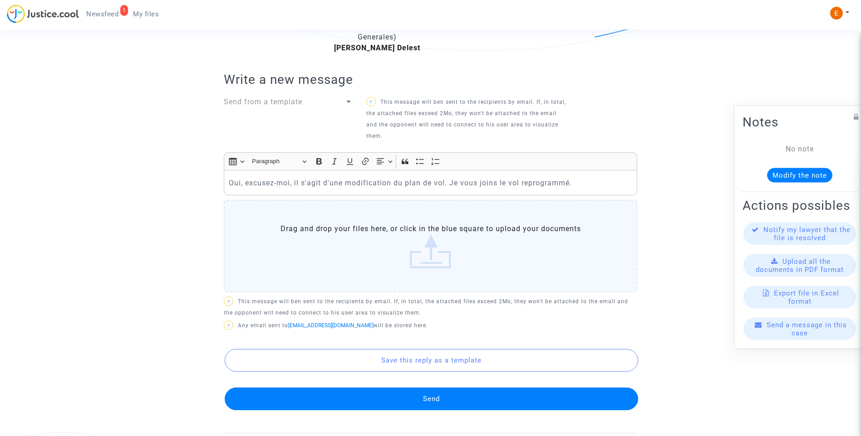
click at [432, 268] on label "Drag and drop your files here, or click in the blue square to upload your docum…" at bounding box center [430, 246] width 413 height 93
click at [0, 0] on input "Drag and drop your files here, or click in the blue square to upload your docum…" at bounding box center [0, 0] width 0 height 0
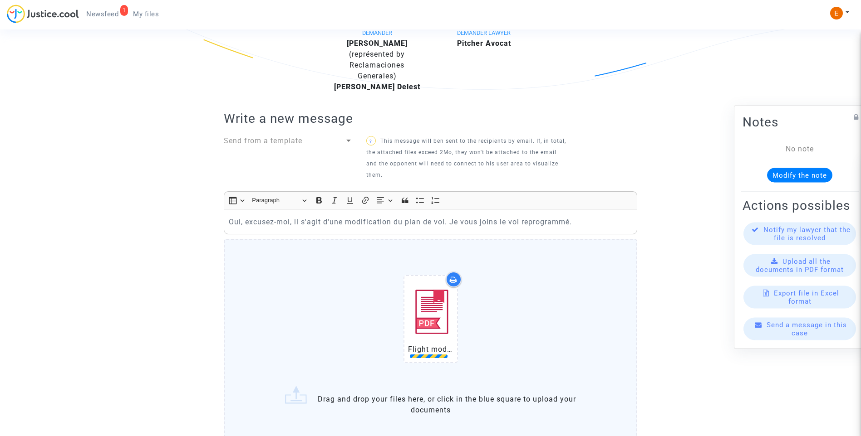
scroll to position [272, 0]
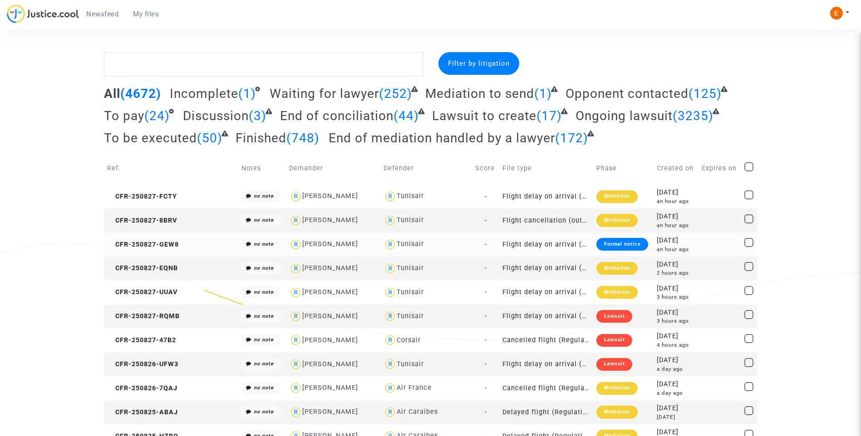
click at [630, 247] on div "Formal notice" at bounding box center [621, 244] width 51 height 13
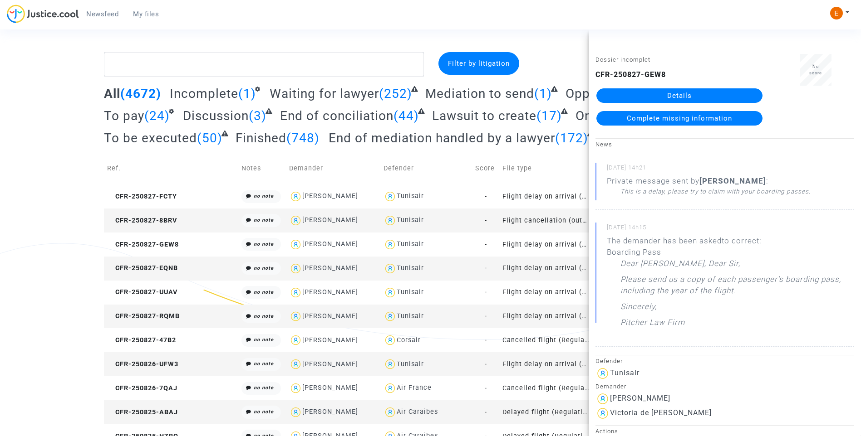
click at [696, 90] on link "Details" at bounding box center [679, 95] width 166 height 15
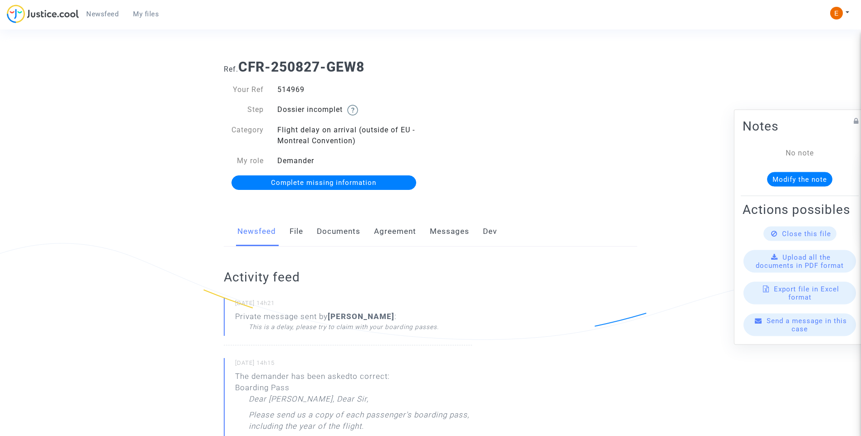
click at [353, 185] on span "Complete missing information" at bounding box center [323, 183] width 105 height 8
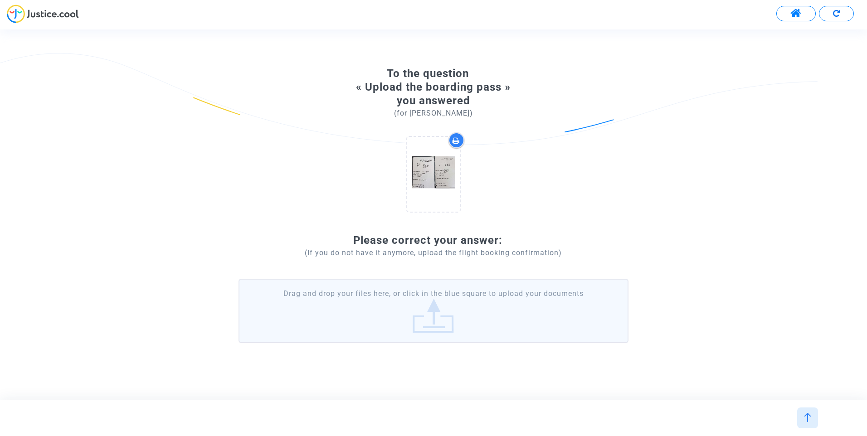
click at [447, 323] on label "Drag and drop your files here, or click in the blue square to upload your docum…" at bounding box center [434, 311] width 390 height 64
click at [0, 0] on input "Drag and drop your files here, or click in the blue square to upload your docum…" at bounding box center [0, 0] width 0 height 0
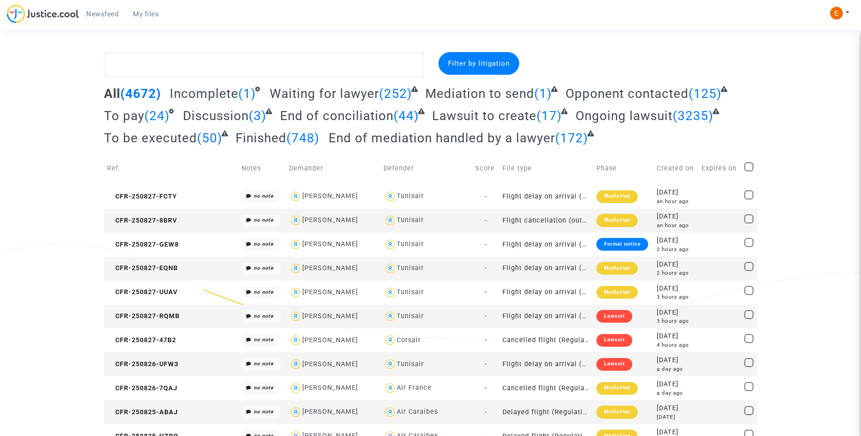
drag, startPoint x: 347, startPoint y: 35, endPoint x: 354, endPoint y: 39, distance: 8.6
drag, startPoint x: 158, startPoint y: 17, endPoint x: 353, endPoint y: 39, distance: 196.4
click at [158, 17] on span "My files" at bounding box center [146, 14] width 26 height 8
click at [108, 17] on span "Newsfeed" at bounding box center [102, 14] width 32 height 8
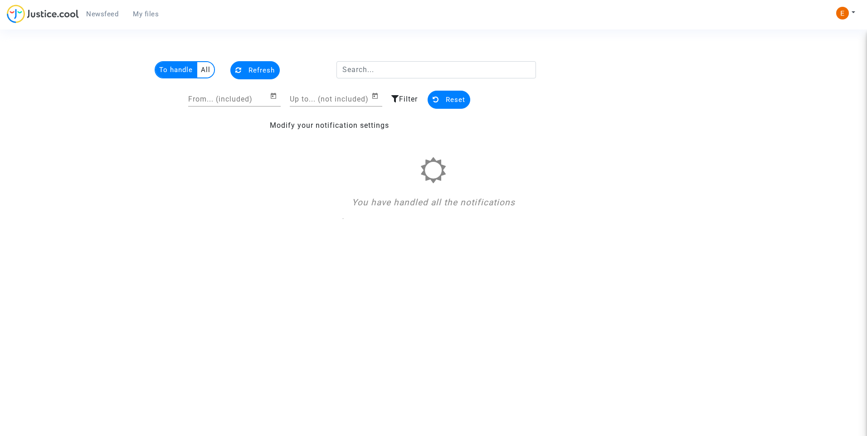
click at [205, 71] on multi-toggle-item "All" at bounding box center [205, 69] width 17 height 15
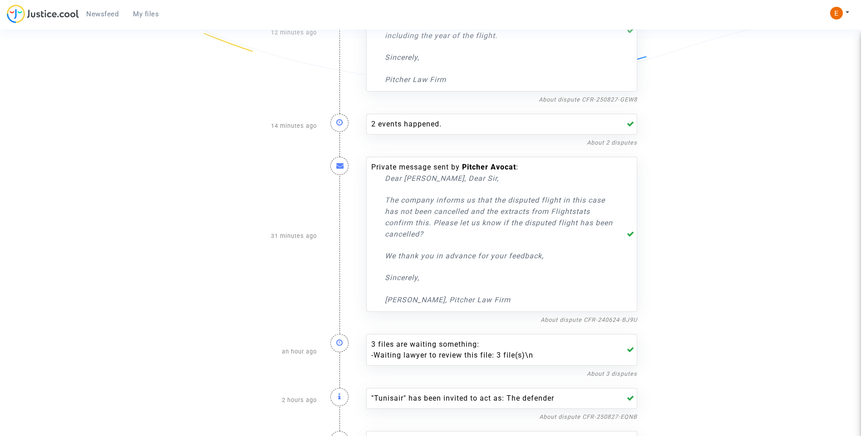
scroll to position [318, 0]
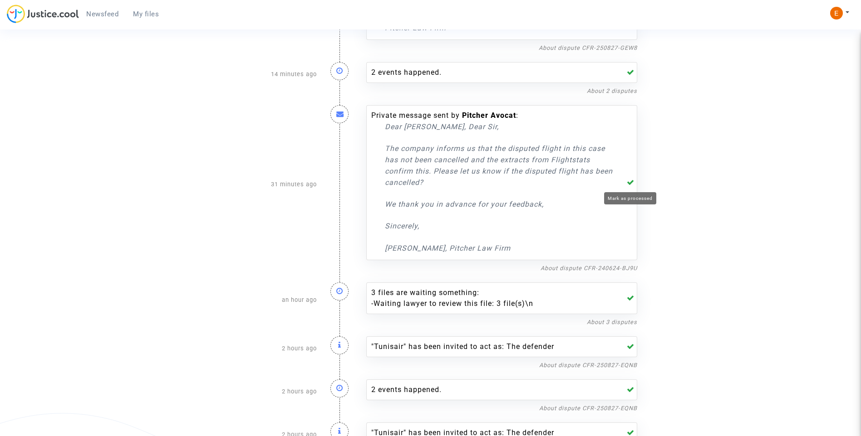
click at [629, 181] on icon at bounding box center [631, 182] width 8 height 7
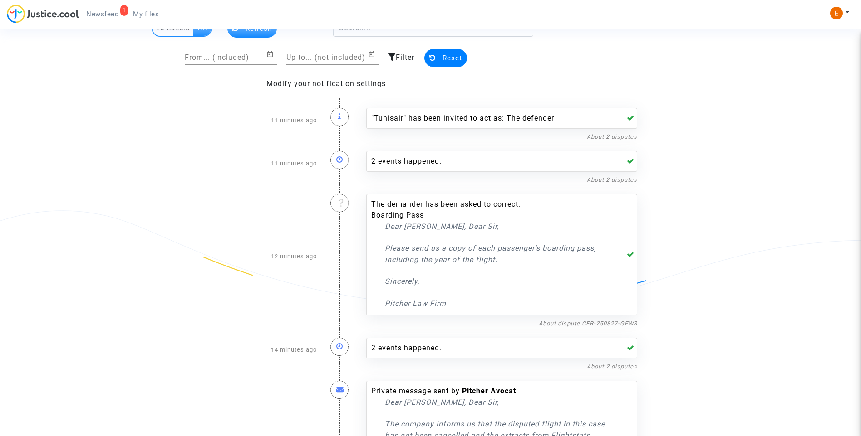
scroll to position [0, 0]
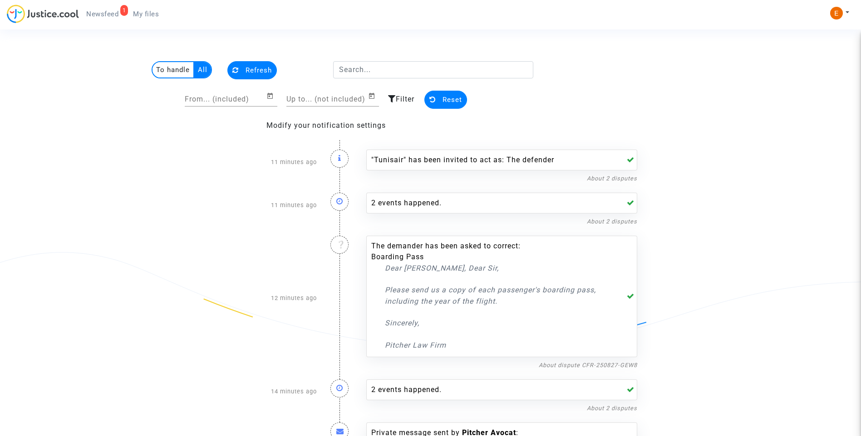
click at [151, 17] on span "My files" at bounding box center [146, 14] width 26 height 8
